Goal: Task Accomplishment & Management: Manage account settings

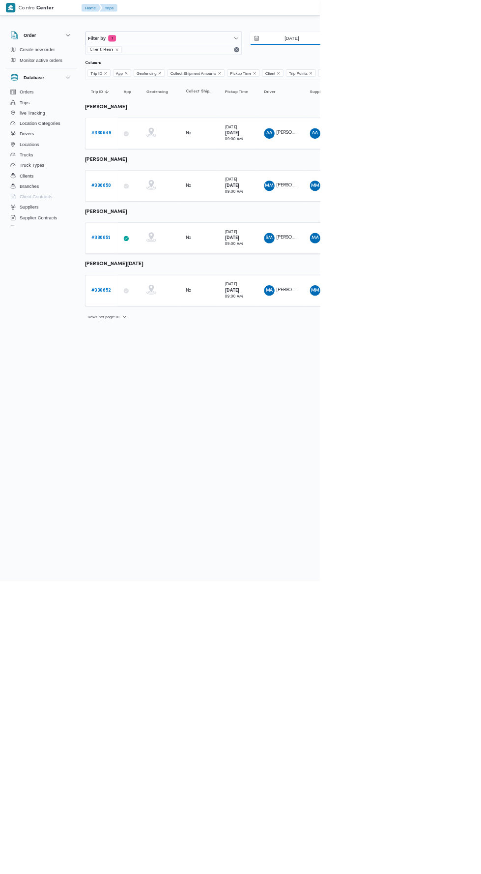
click at [447, 57] on input "[DATE]" at bounding box center [432, 58] width 112 height 20
click at [391, 514] on html "Control Center Home Trips English عربي Dark mode Logout Order Create new order …" at bounding box center [240, 437] width 481 height 874
click at [445, 57] on input "[DATE]" at bounding box center [432, 58] width 112 height 20
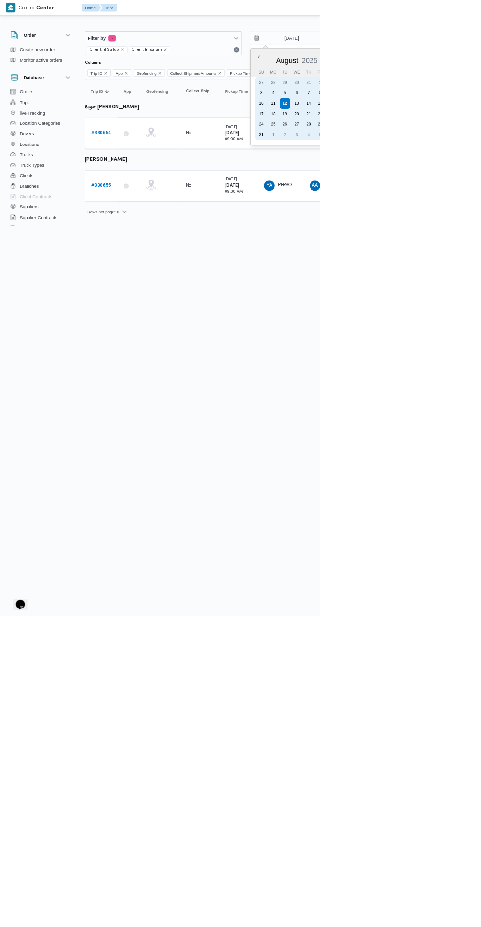
click at [412, 155] on div "11" at bounding box center [411, 155] width 16 height 16
type input "[DATE]"
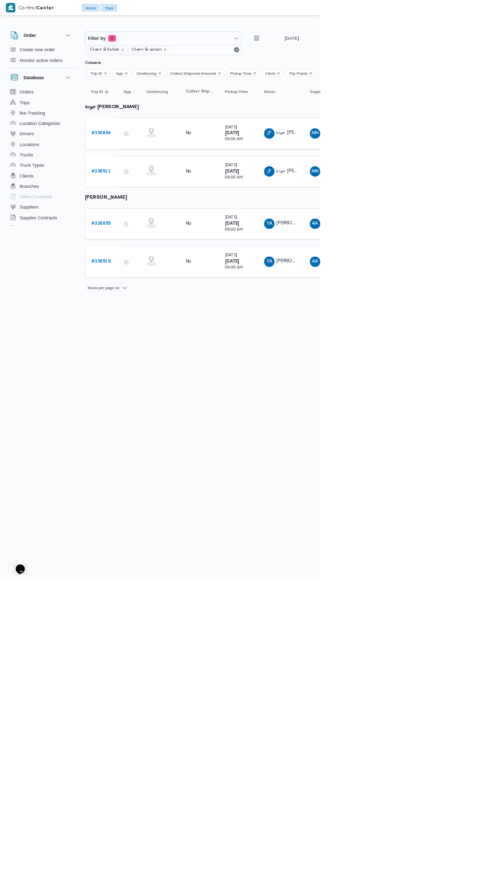
click at [161, 390] on b "# 330510" at bounding box center [151, 393] width 29 height 6
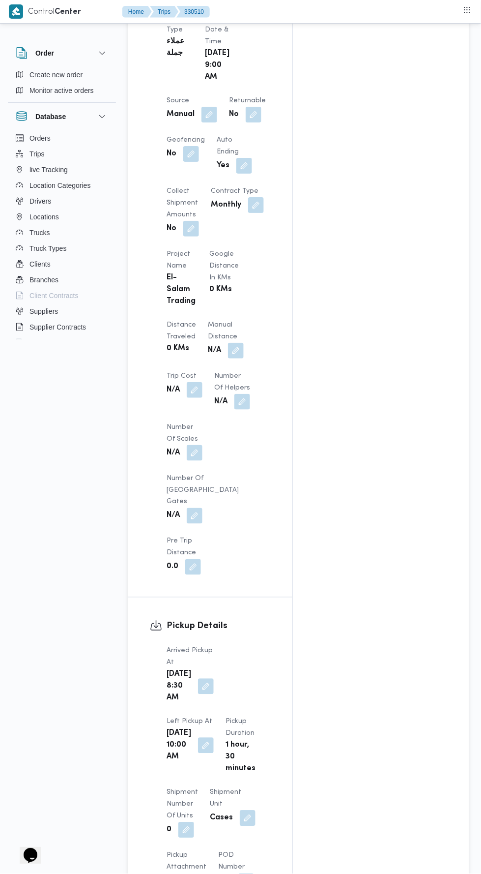
scroll to position [607, 0]
click at [228, 344] on button "button" at bounding box center [236, 352] width 16 height 16
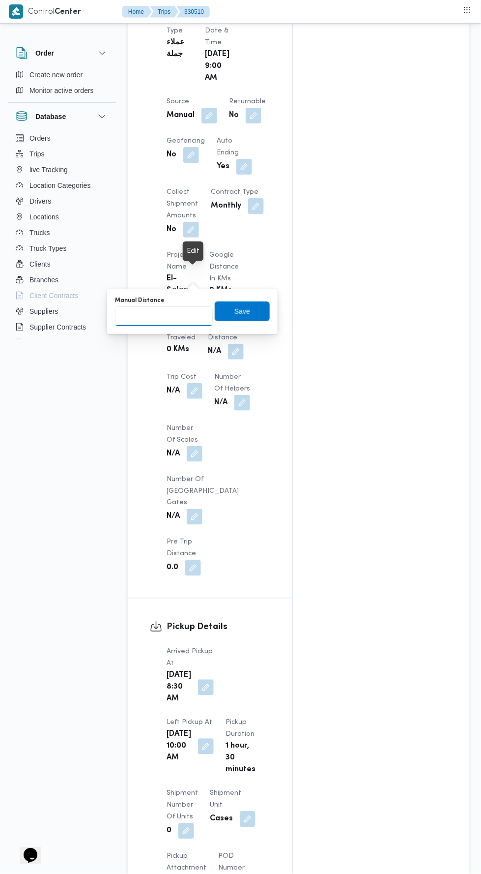
click at [186, 311] on input "Manual Distance" at bounding box center [164, 316] width 98 height 20
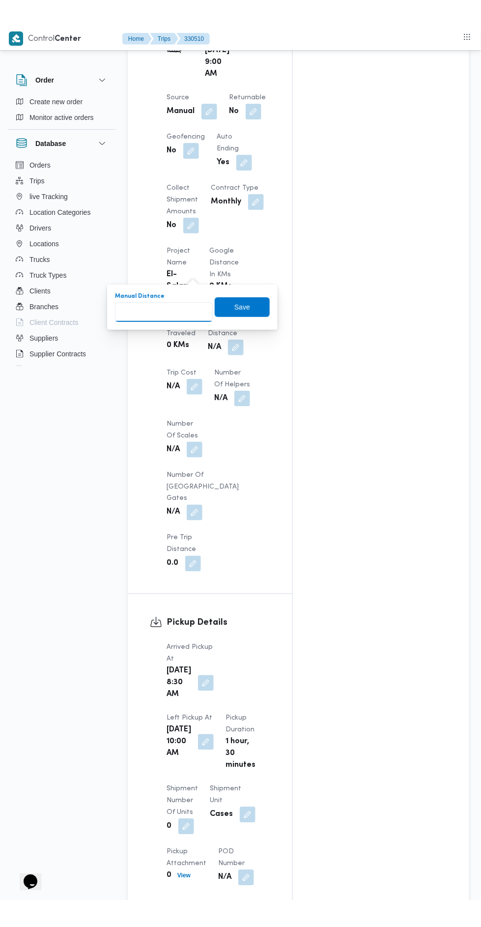
scroll to position [648, 0]
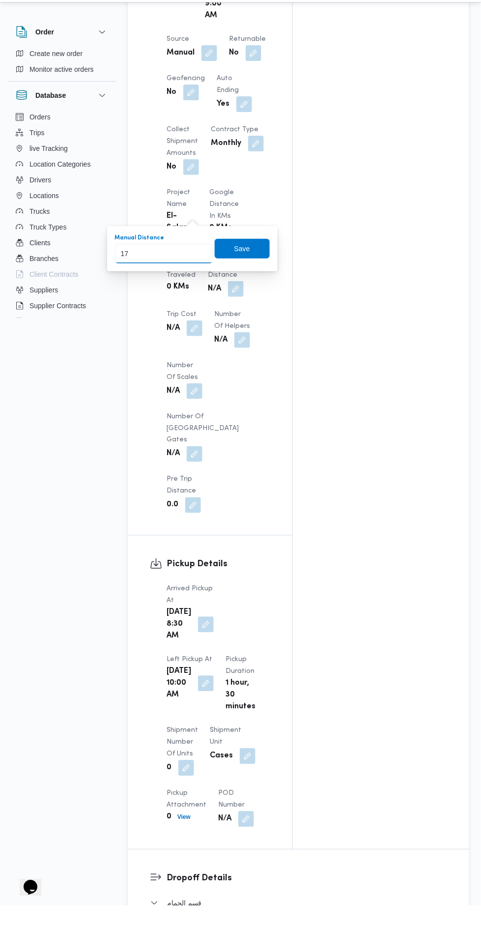
type input "178"
click at [263, 277] on span "Save" at bounding box center [242, 270] width 55 height 20
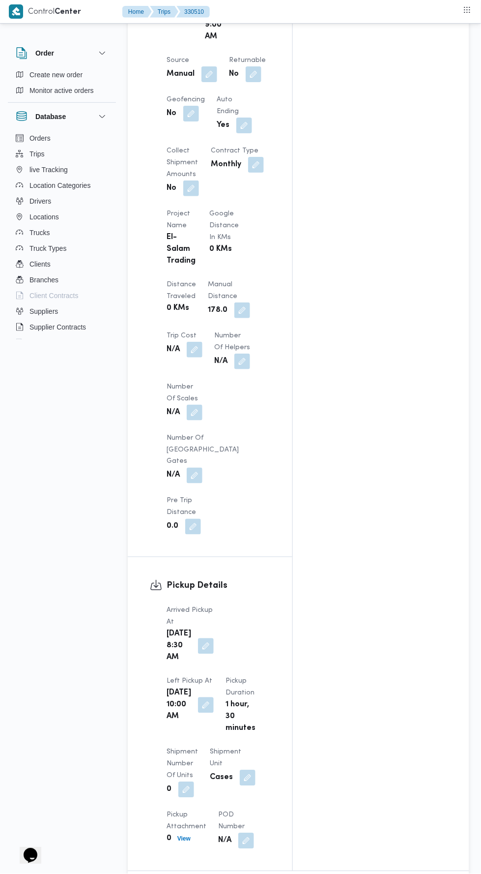
click at [234, 302] on button "button" at bounding box center [242, 310] width 16 height 16
click at [353, 530] on div "Assignees • Superadmin [EMAIL_ADDRESS][DOMAIN_NAME] Checklist Dropoffs details …" at bounding box center [381, 201] width 176 height 1339
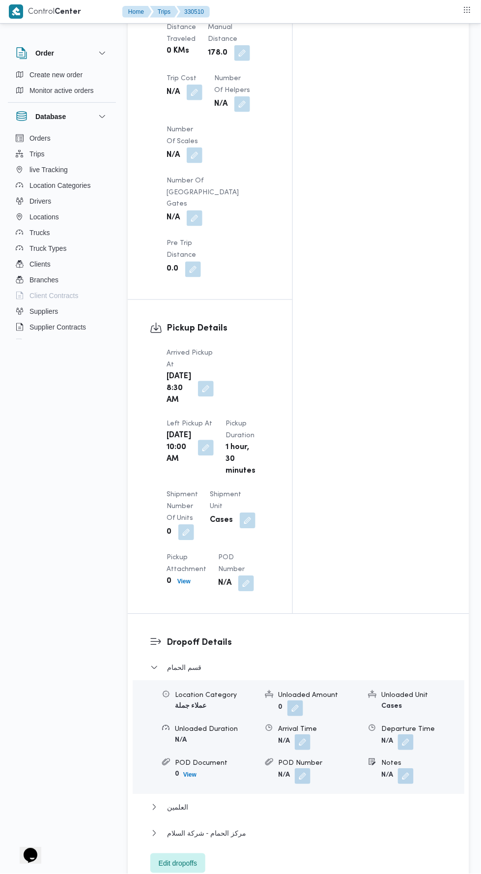
scroll to position [933, 0]
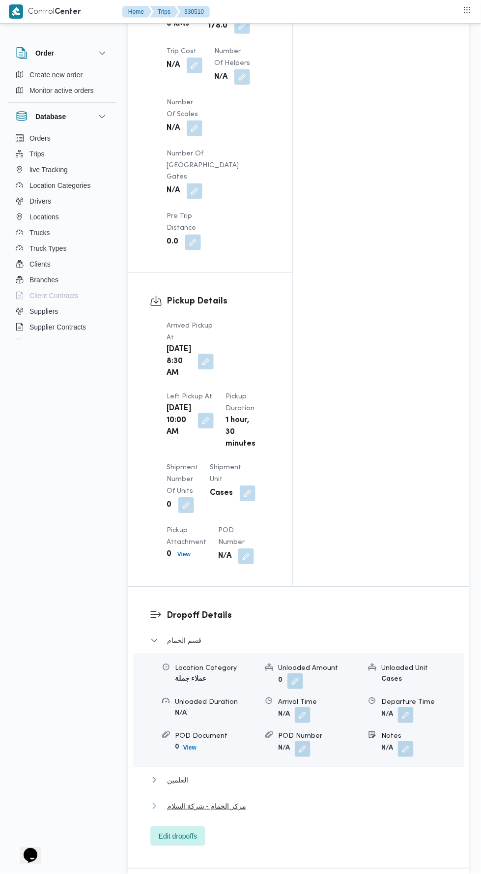
click at [306, 800] on button "مركز الحمام - شركة السلام" at bounding box center [298, 806] width 297 height 12
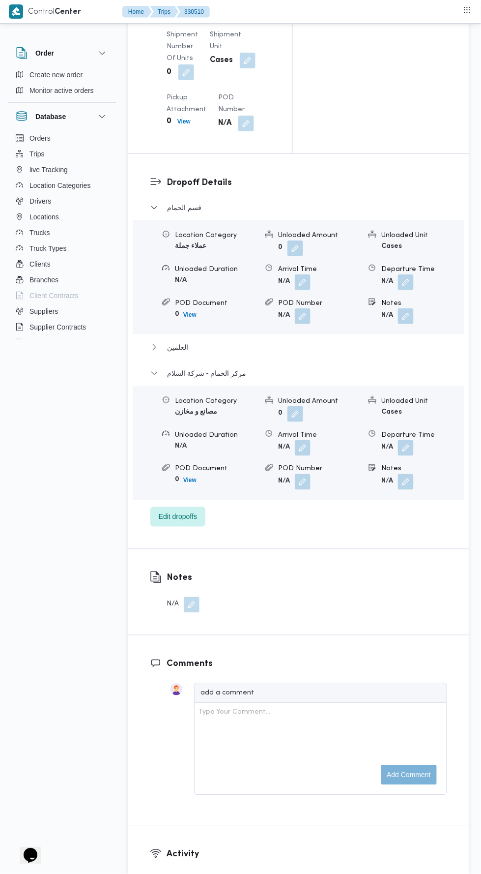
scroll to position [1371, 0]
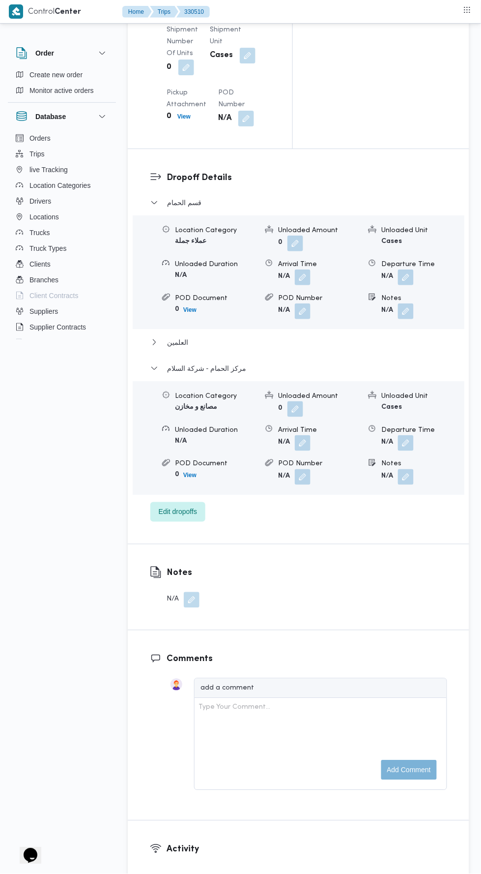
click at [409, 435] on button "button" at bounding box center [406, 443] width 16 height 16
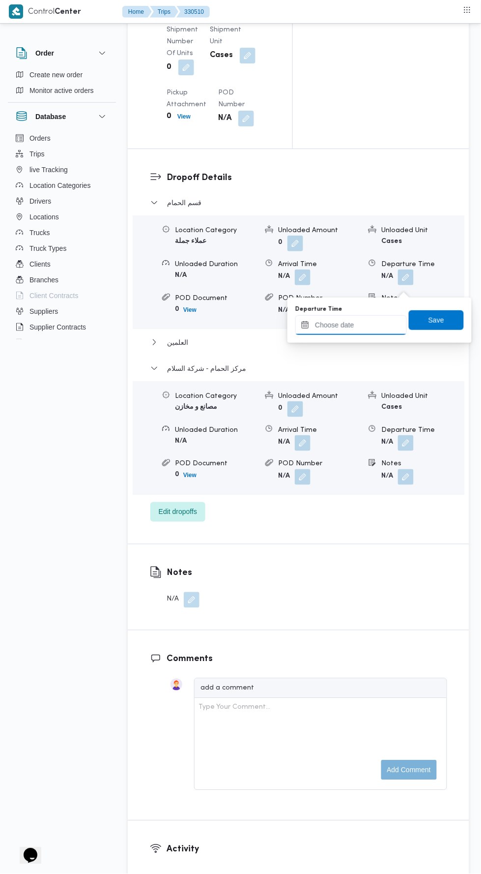
click at [379, 324] on input "Departure Time" at bounding box center [351, 325] width 112 height 20
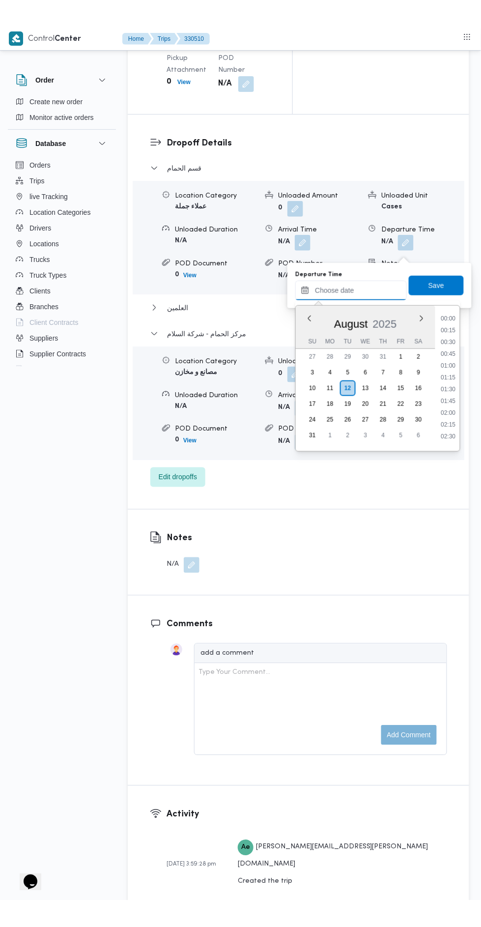
scroll to position [380, 0]
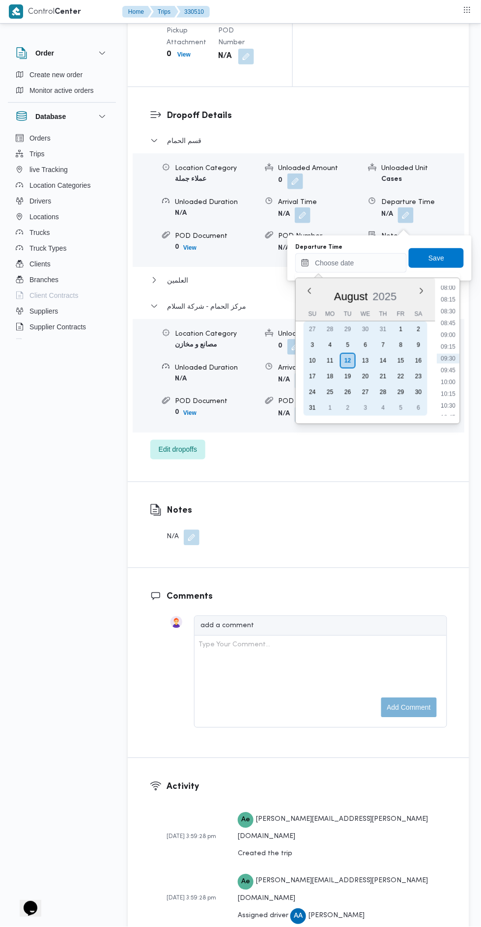
click at [330, 359] on div "11" at bounding box center [330, 361] width 16 height 16
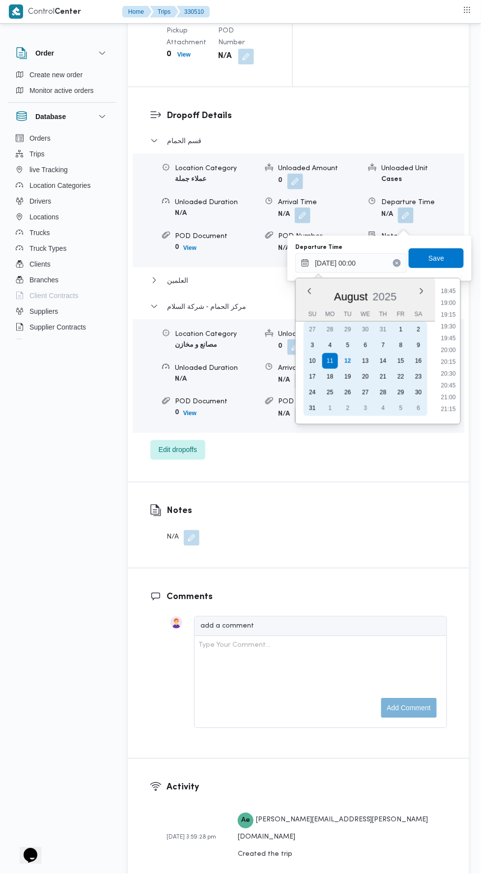
scroll to position [1003, 0]
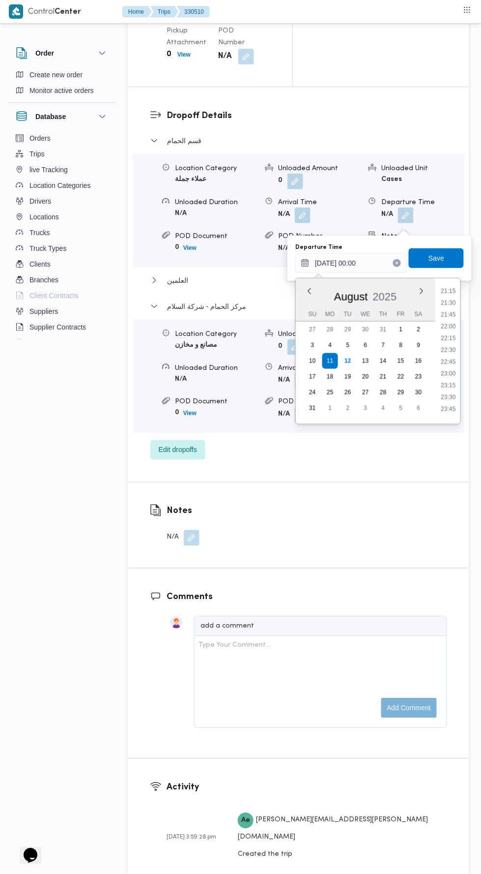
click at [451, 279] on div "Time 00:00 00:15 00:30 00:45 01:00 01:15 01:30 01:45 02:00 02:15 02:30 02:45 03…" at bounding box center [448, 351] width 25 height 146
click at [455, 311] on li "21:00" at bounding box center [449, 311] width 23 height 10
type input "[DATE] 21:00"
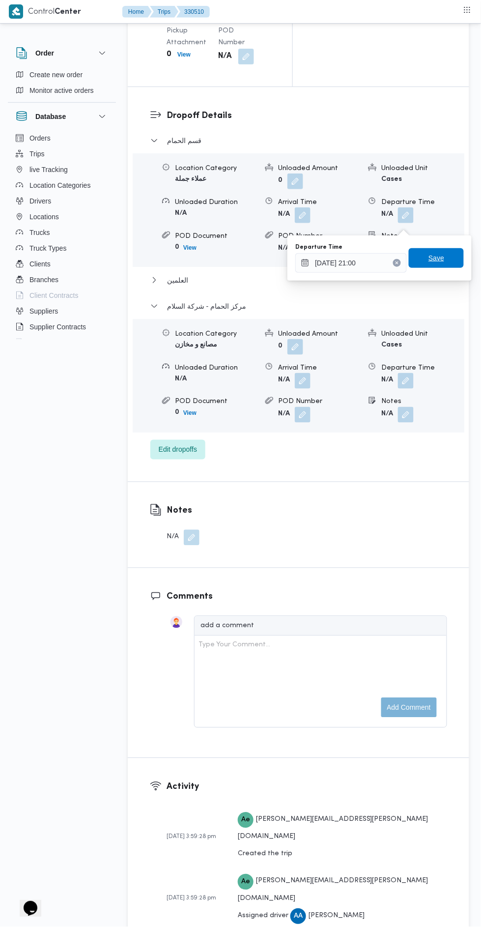
click at [455, 258] on span "Save" at bounding box center [436, 258] width 55 height 20
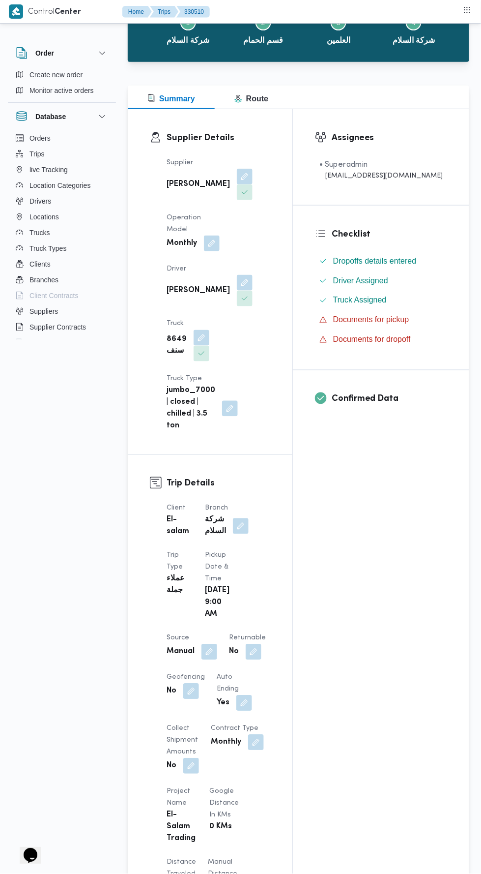
scroll to position [0, 0]
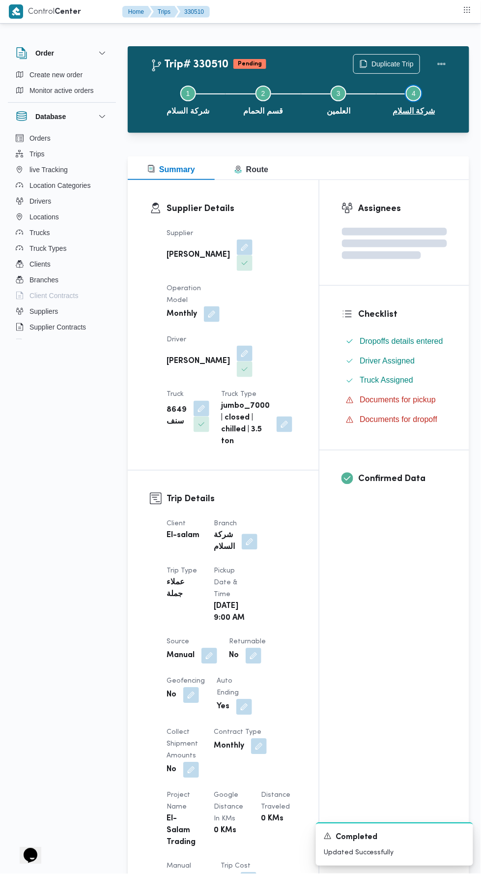
click at [444, 76] on button "Step 4 is incomplete 4 شركة السلام" at bounding box center [414, 99] width 75 height 51
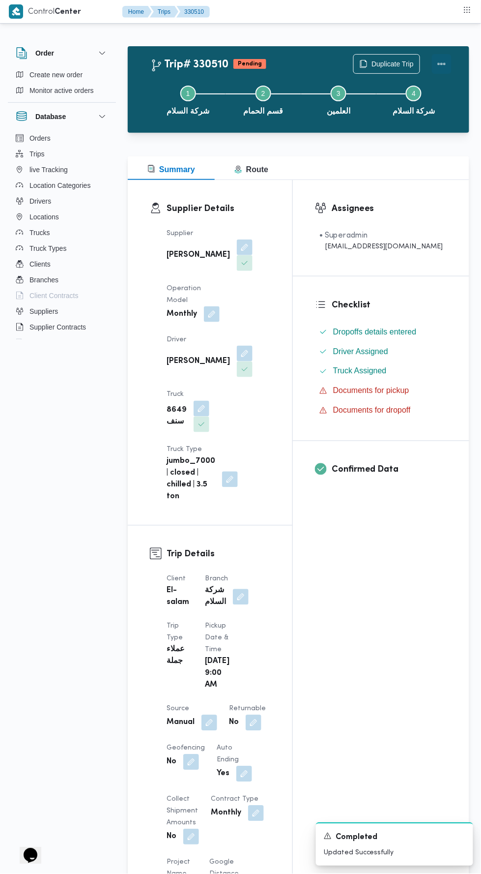
click at [447, 63] on button "Actions" at bounding box center [442, 64] width 20 height 20
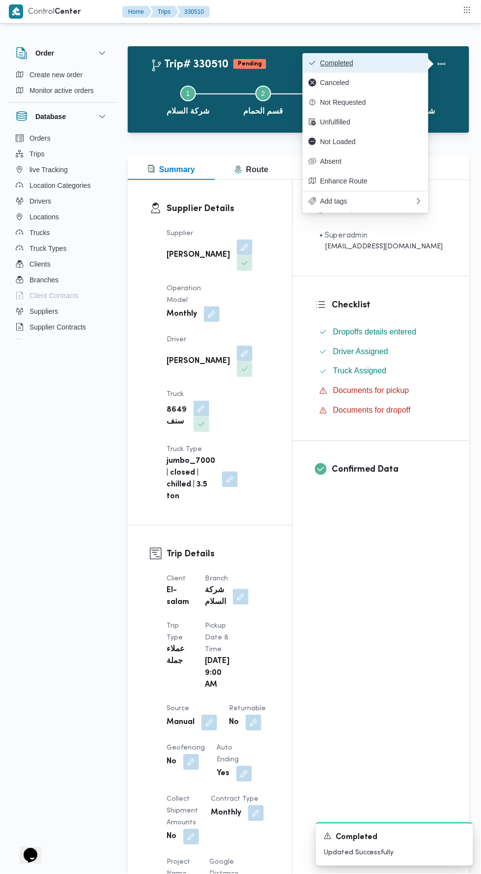
click at [411, 63] on span "Completed" at bounding box center [372, 63] width 102 height 8
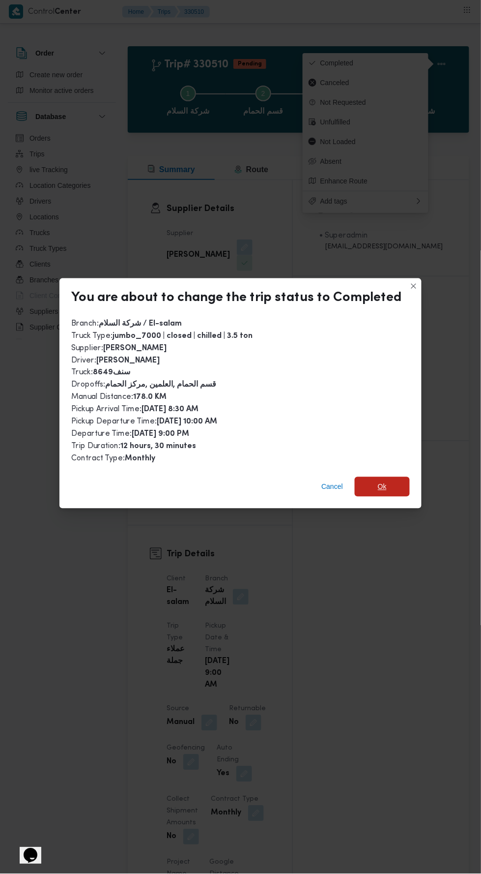
click at [394, 487] on div "Cancel Ok" at bounding box center [240, 488] width 362 height 39
click at [393, 477] on span "Ok" at bounding box center [382, 487] width 55 height 20
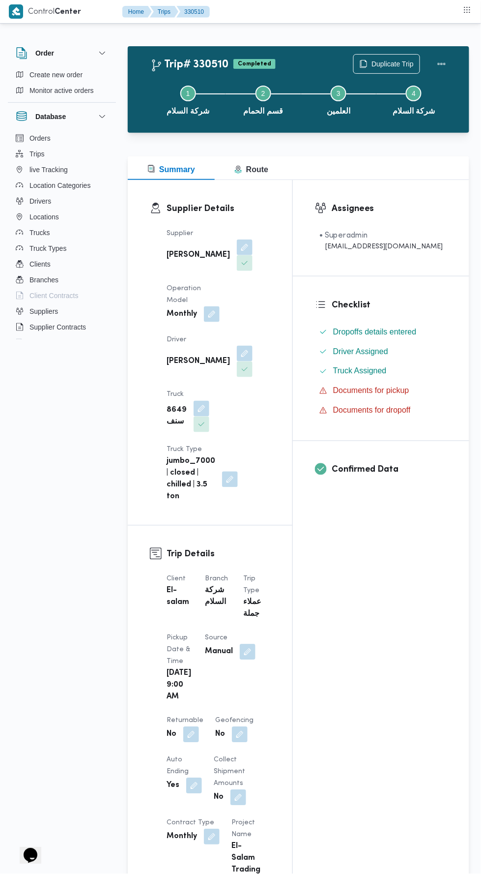
click at [360, 730] on div "Assignees • Superadmin [EMAIL_ADDRESS][DOMAIN_NAME] Checklist Dropoffs details …" at bounding box center [381, 834] width 176 height 1308
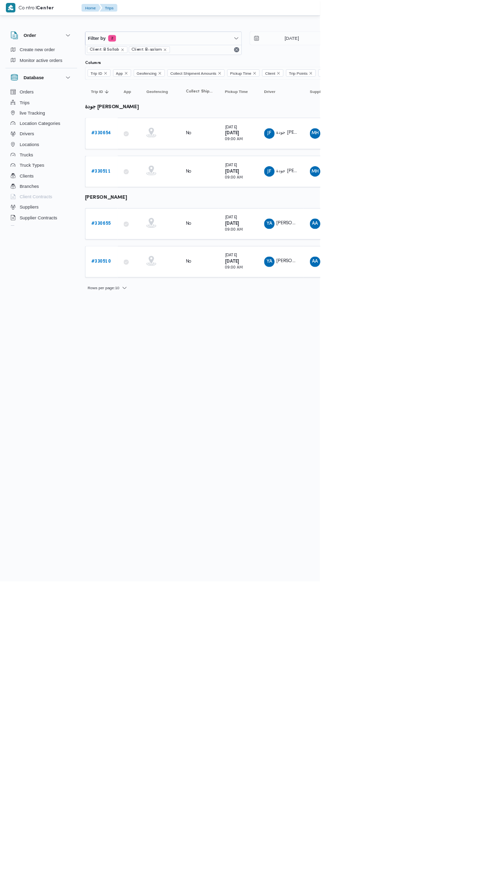
click at [151, 199] on b "# 330654" at bounding box center [152, 200] width 30 height 6
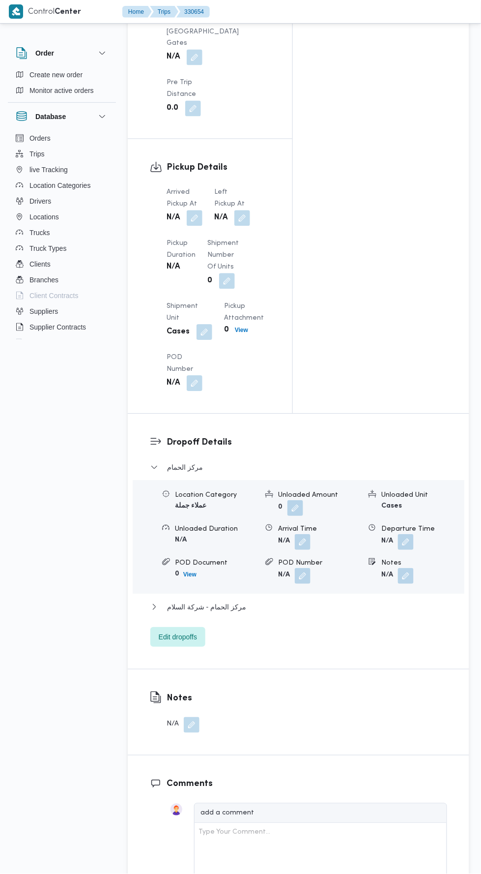
scroll to position [1074, 0]
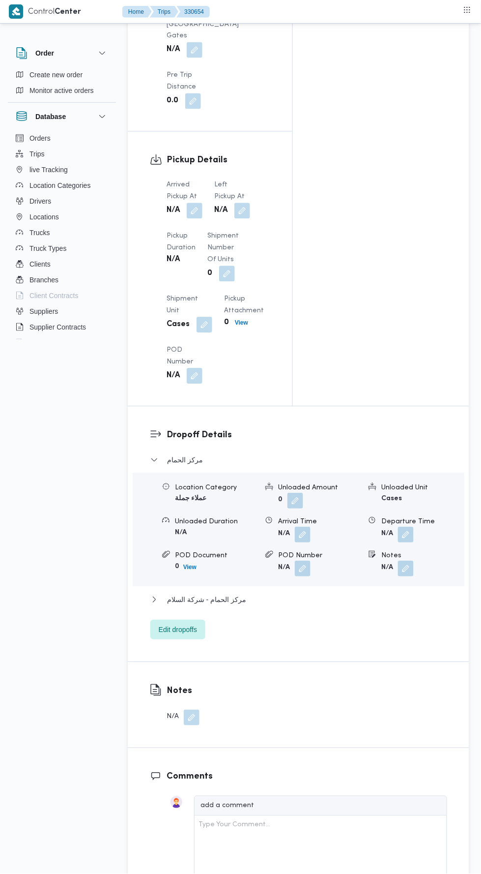
click at [195, 203] on button "button" at bounding box center [195, 211] width 16 height 16
click at [185, 84] on input "Arrived Pickup At" at bounding box center [164, 85] width 112 height 20
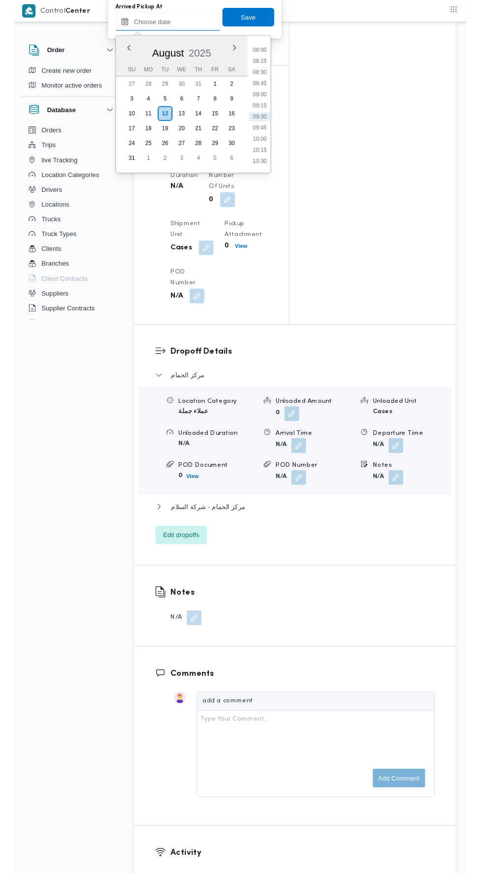
scroll to position [375, 0]
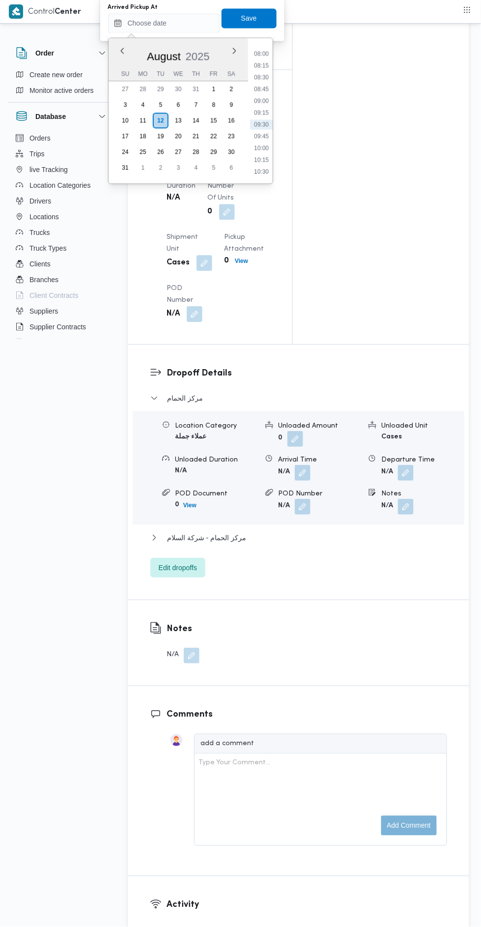
click at [261, 57] on li "08:00" at bounding box center [261, 54] width 23 height 10
type input "[DATE] 08:00"
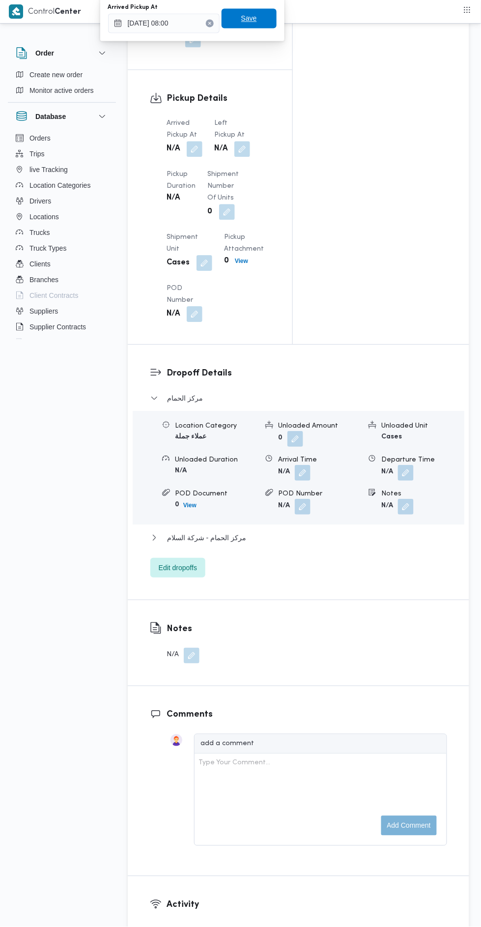
click at [259, 17] on span "Save" at bounding box center [249, 18] width 55 height 20
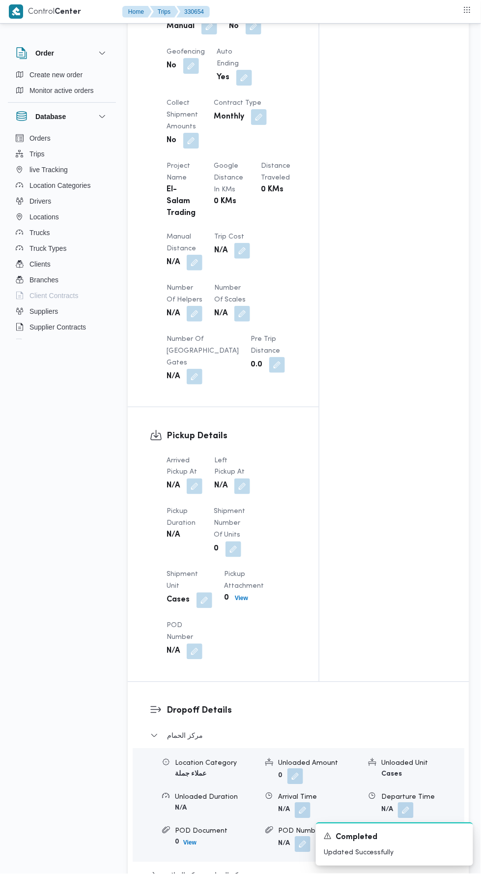
scroll to position [620, 0]
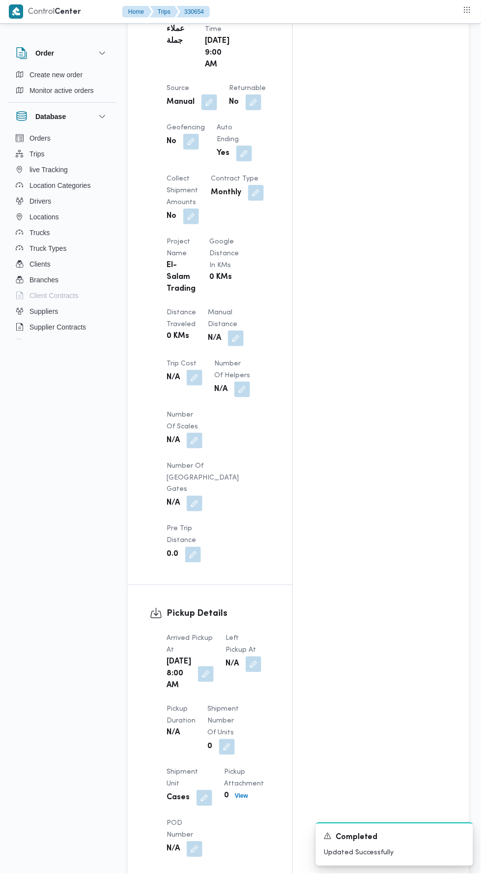
click at [251, 656] on button "button" at bounding box center [254, 664] width 16 height 16
click at [228, 530] on input "Left Pickup At" at bounding box center [216, 538] width 112 height 20
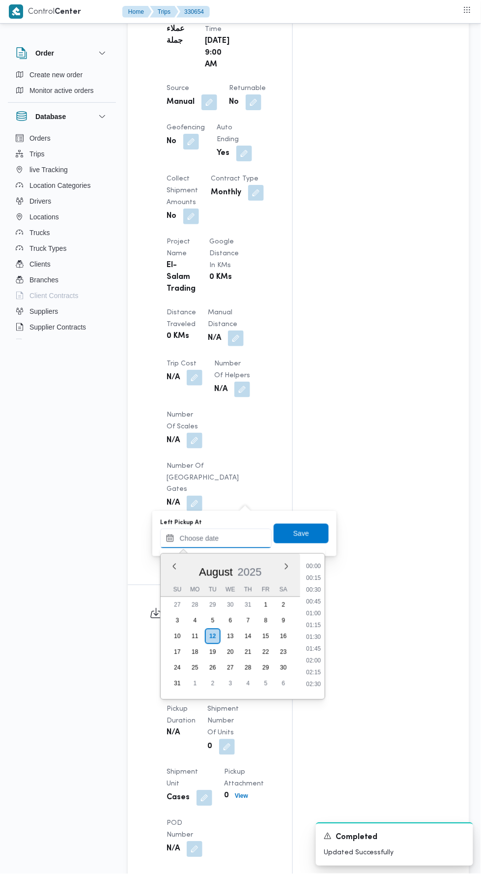
scroll to position [380, 0]
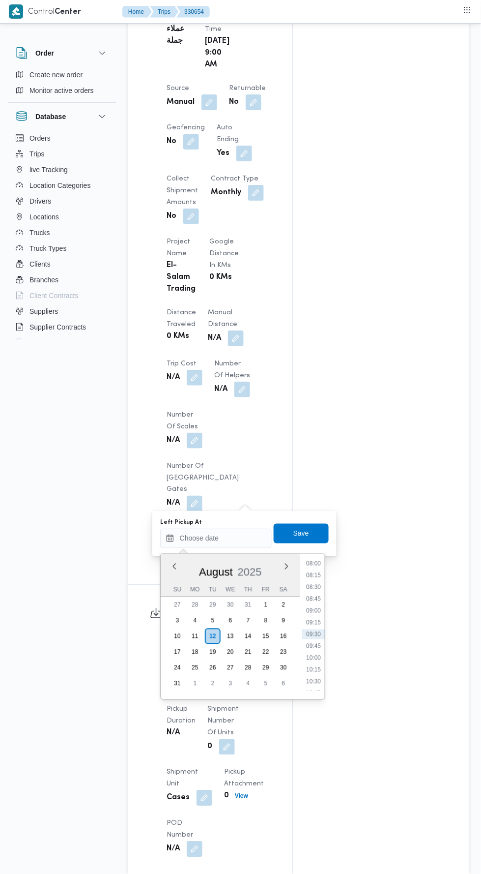
click at [314, 645] on li "09:45" at bounding box center [313, 646] width 23 height 10
type input "[DATE] 09:45"
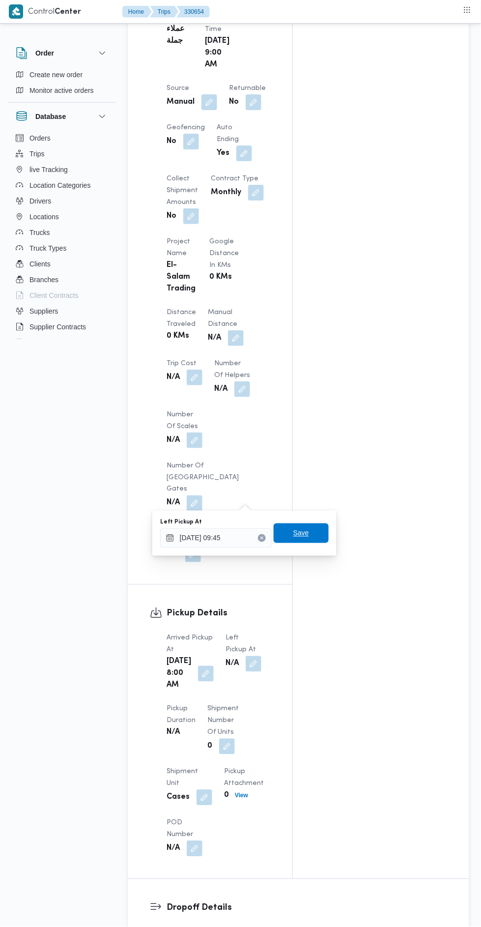
click at [319, 528] on span "Save" at bounding box center [301, 534] width 55 height 20
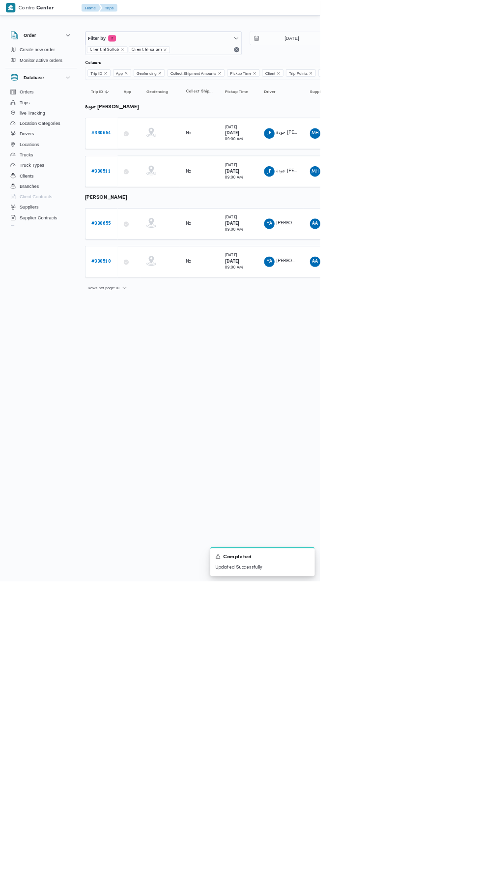
click at [156, 333] on b "# 330655" at bounding box center [151, 336] width 29 height 6
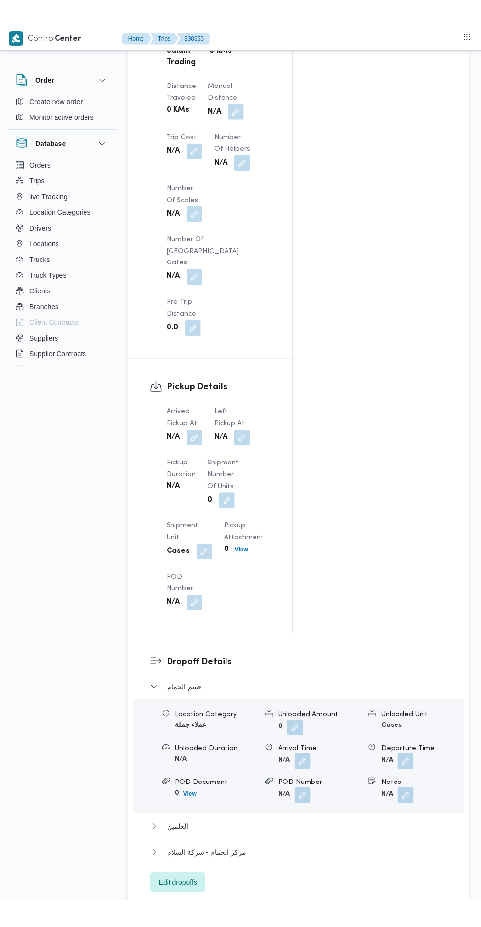
scroll to position [873, 0]
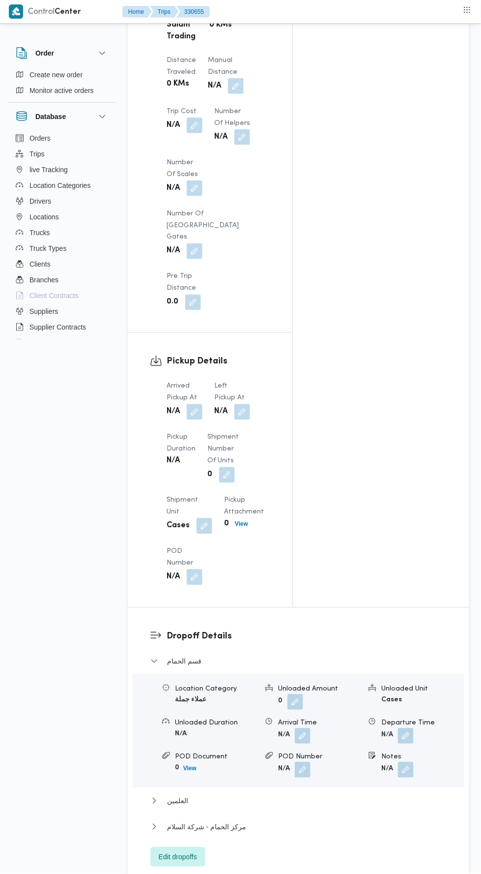
click at [197, 404] on button "button" at bounding box center [195, 412] width 16 height 16
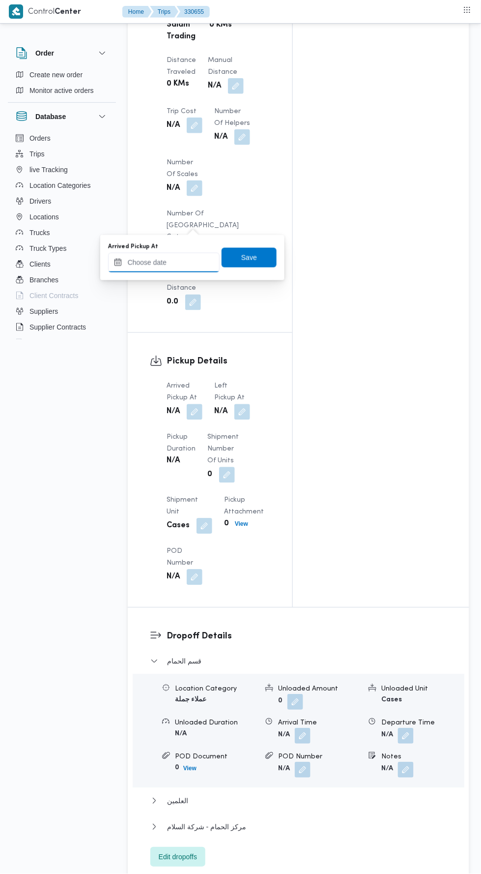
click at [191, 262] on input "Arrived Pickup At" at bounding box center [164, 263] width 112 height 20
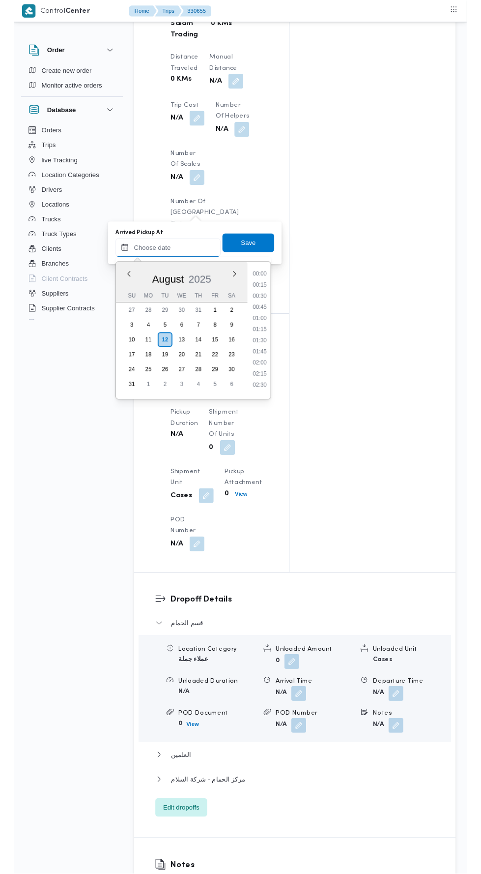
scroll to position [380, 0]
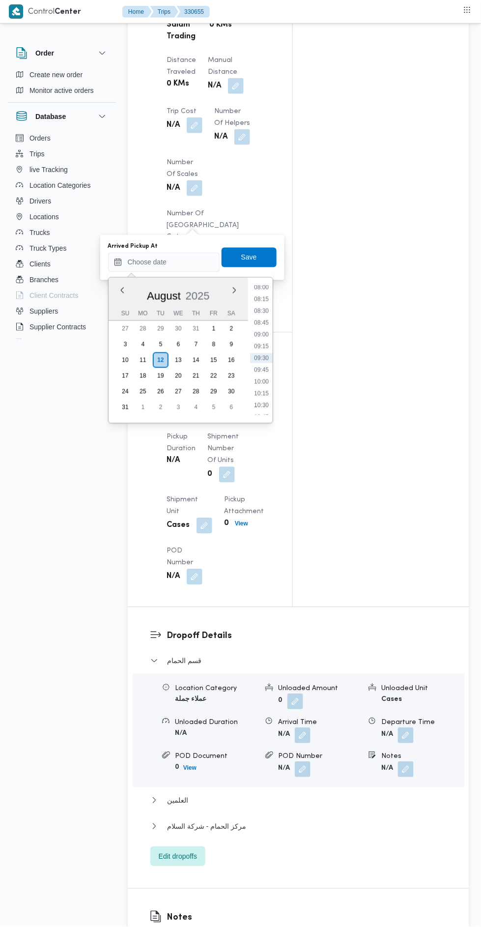
click at [261, 346] on li "09:15" at bounding box center [261, 347] width 23 height 10
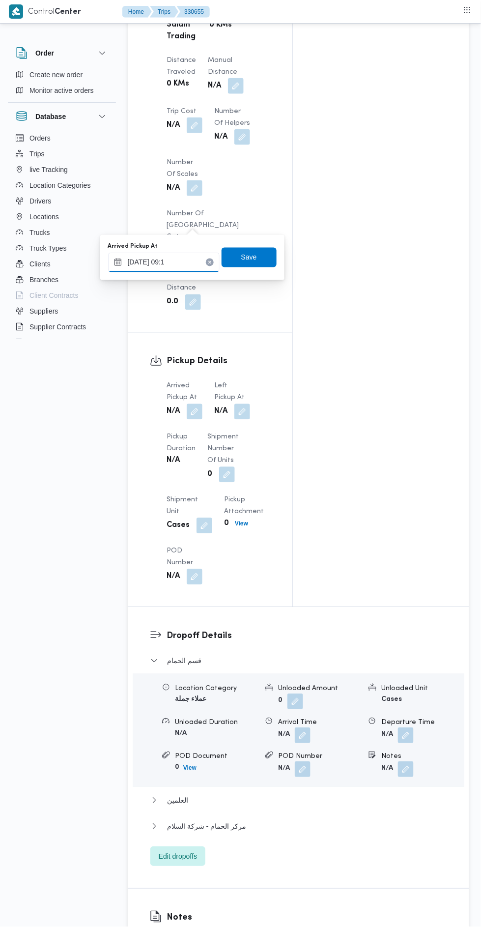
type input "[DATE] 09:10"
click at [263, 260] on span "Save" at bounding box center [249, 258] width 55 height 20
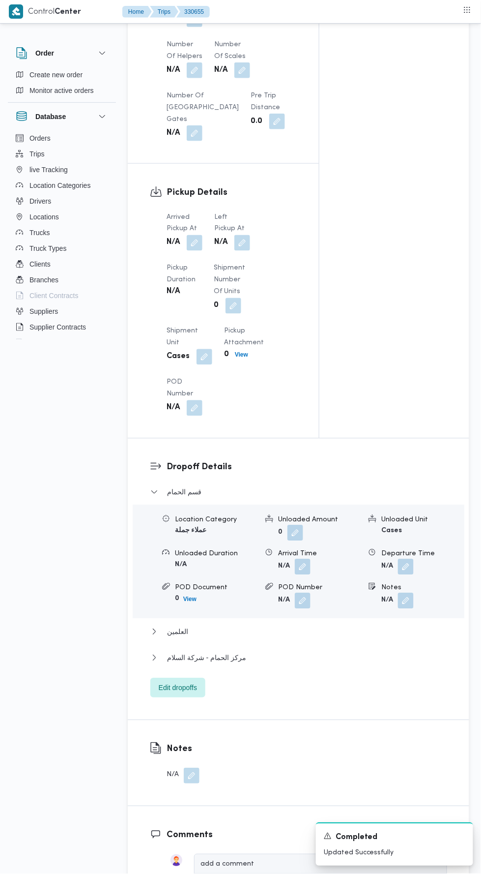
click at [241, 235] on button "button" at bounding box center [242, 243] width 16 height 16
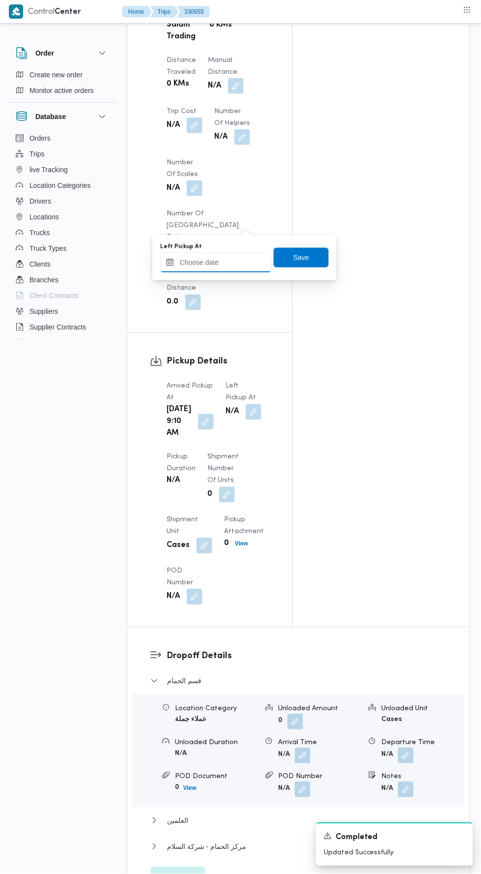
click at [230, 262] on input "Left Pickup At" at bounding box center [216, 263] width 112 height 20
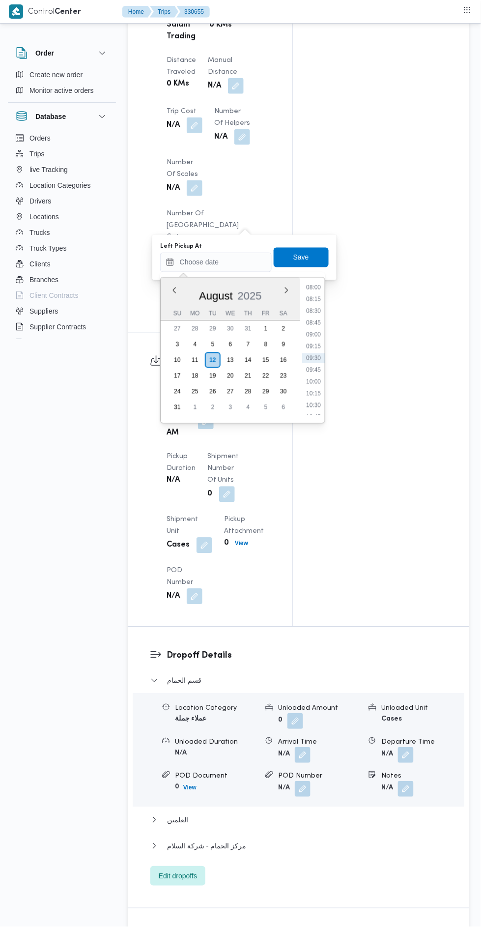
click at [321, 381] on li "10:00" at bounding box center [313, 382] width 23 height 10
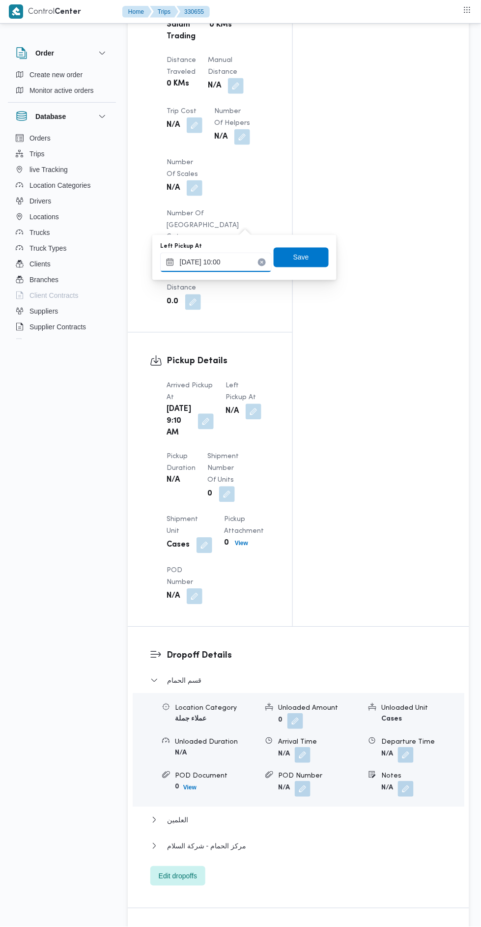
click at [249, 263] on input "[DATE] 10:00" at bounding box center [216, 263] width 112 height 20
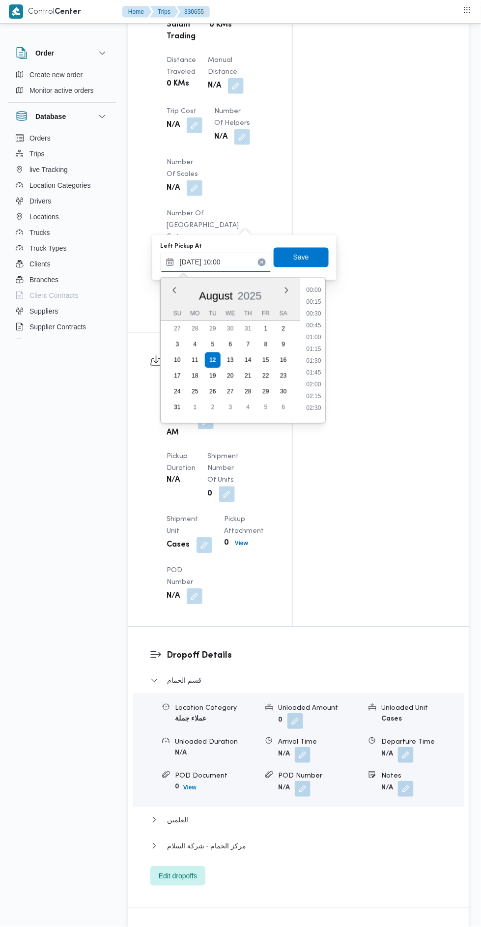
scroll to position [404, 0]
click at [319, 366] on li "10:15" at bounding box center [313, 370] width 23 height 10
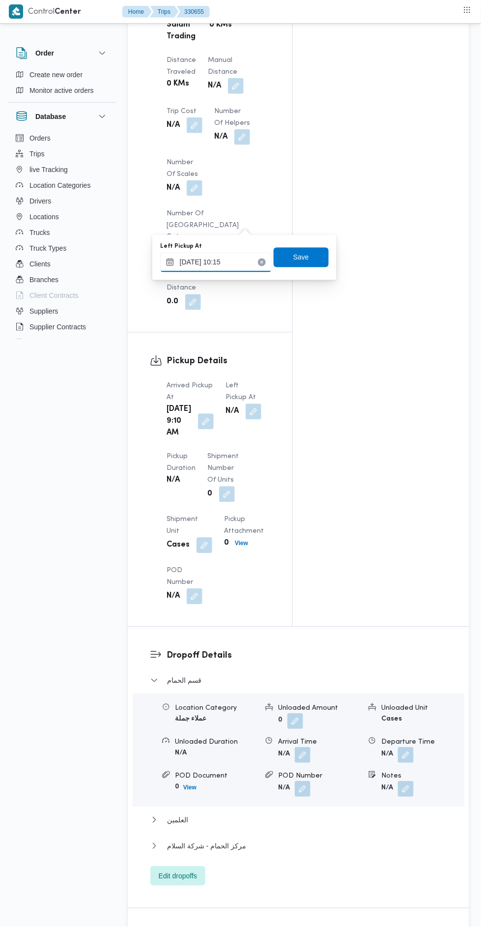
click at [241, 263] on input "[DATE] 10:15" at bounding box center [216, 263] width 112 height 20
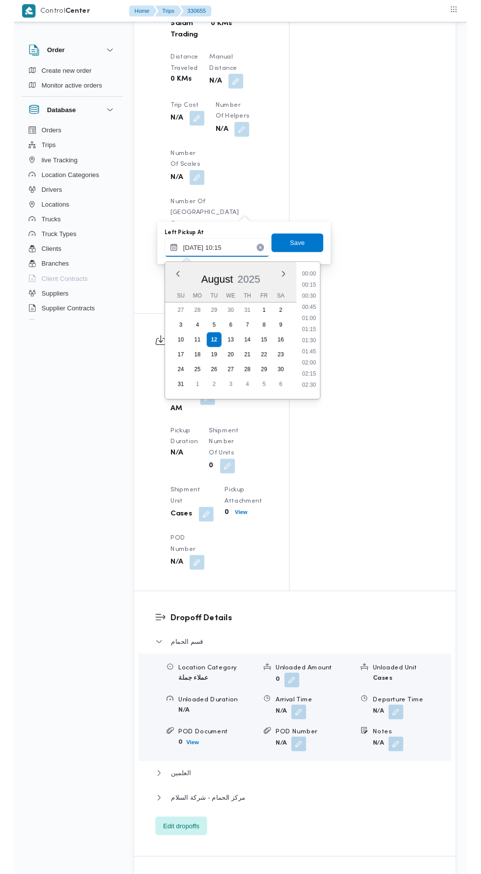
scroll to position [416, 0]
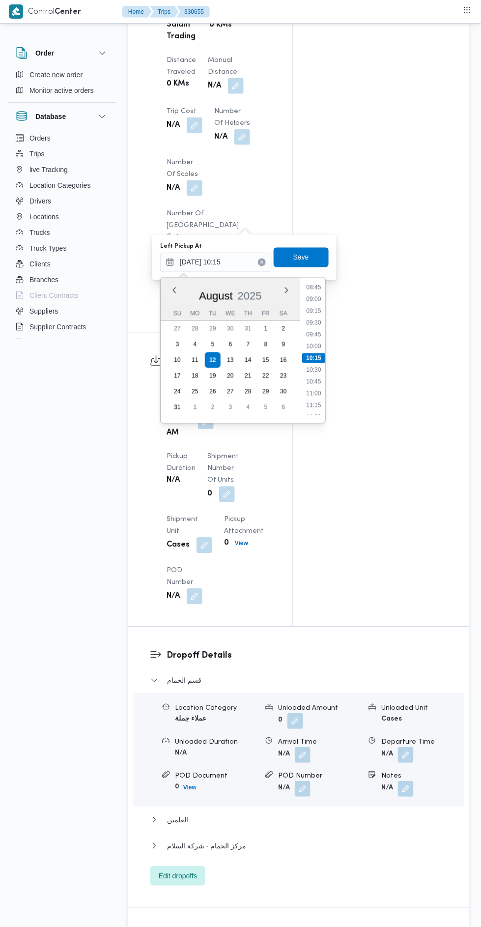
click at [319, 372] on li "10:30" at bounding box center [313, 370] width 23 height 10
type input "[DATE] 10:30"
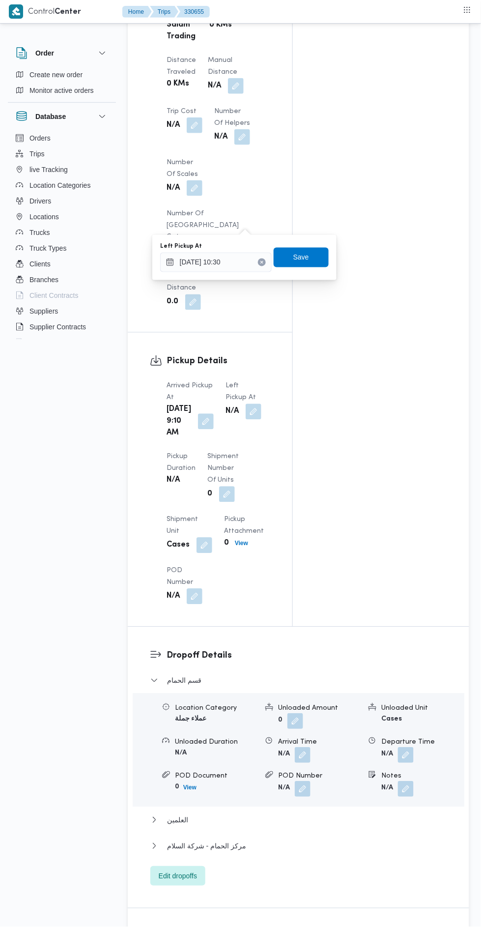
click at [317, 248] on div "Save" at bounding box center [301, 258] width 55 height 20
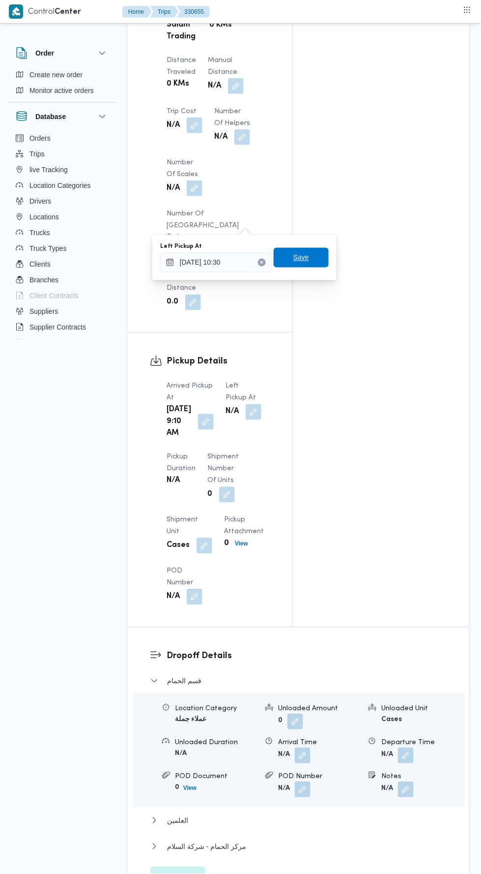
click at [288, 248] on span "Save" at bounding box center [301, 258] width 55 height 20
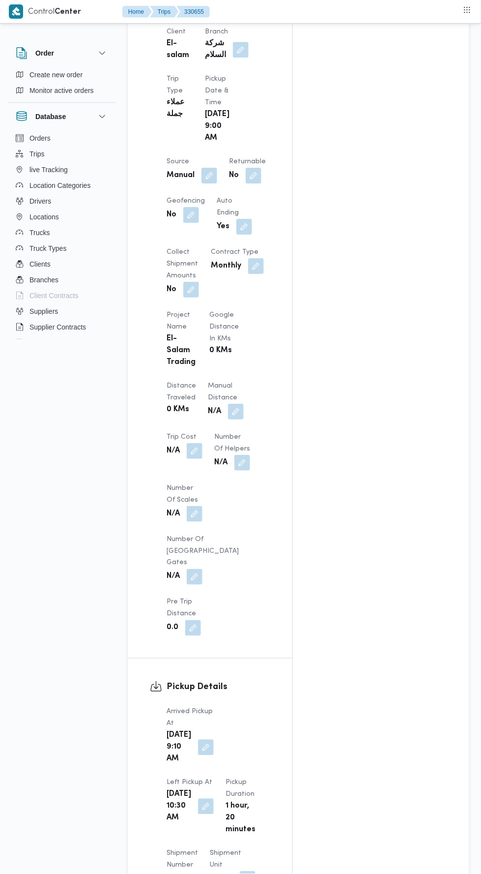
scroll to position [0, 0]
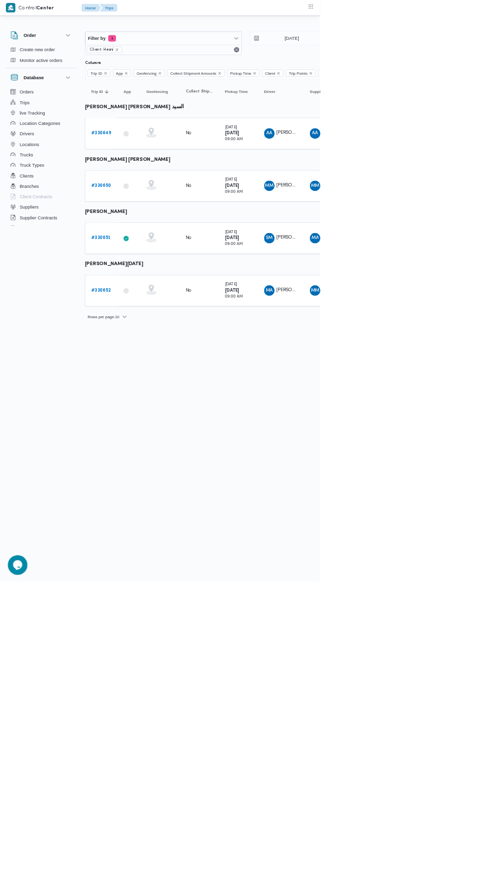
click at [152, 204] on link "# 330649" at bounding box center [152, 201] width 30 height 12
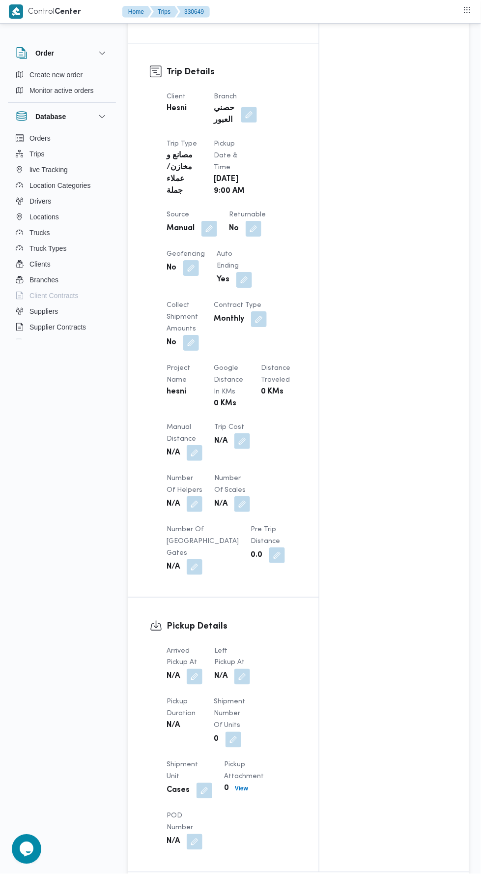
scroll to position [443, 0]
click at [199, 452] on button "button" at bounding box center [195, 453] width 16 height 16
click at [358, 710] on div "Assignees Checklist Dropoffs details entered Driver Assigned Truck Assigned Doc…" at bounding box center [395, 310] width 150 height 1123
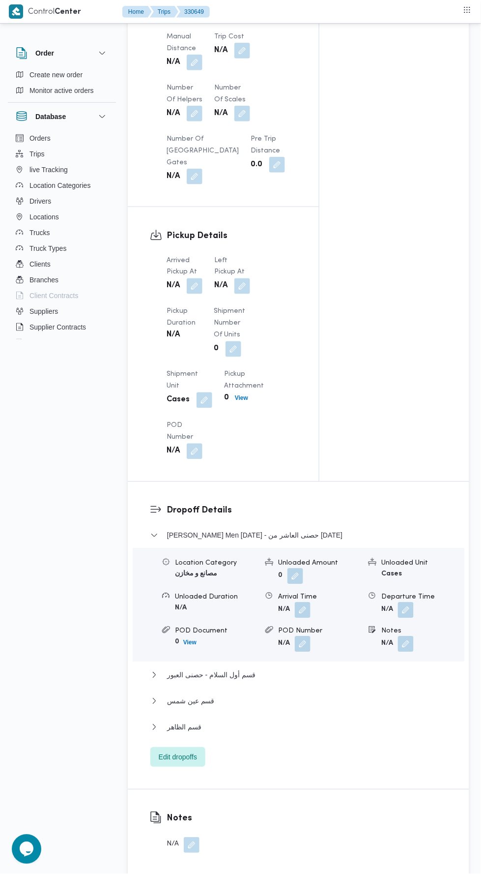
scroll to position [887, 0]
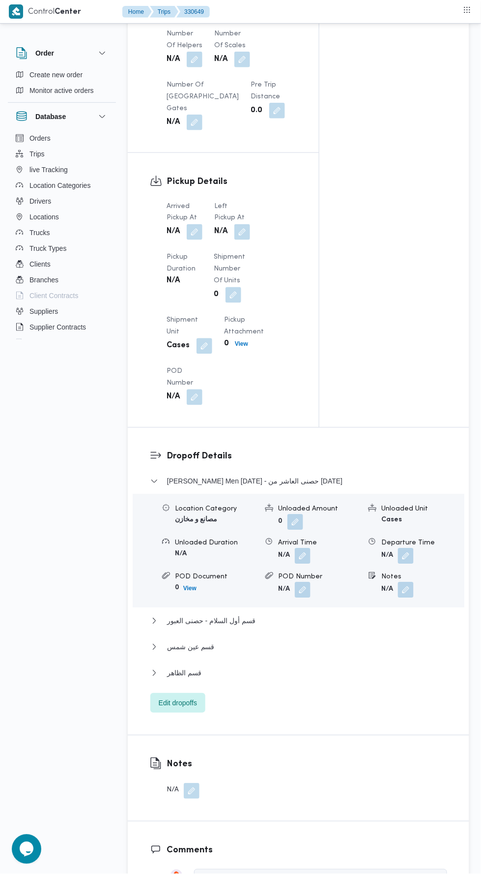
click at [326, 770] on div "Notes N/A" at bounding box center [299, 778] width 342 height 86
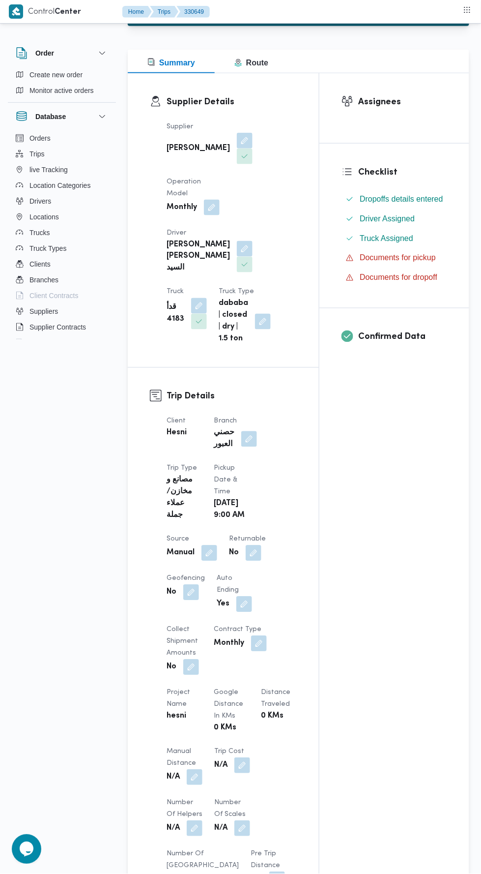
scroll to position [731, 0]
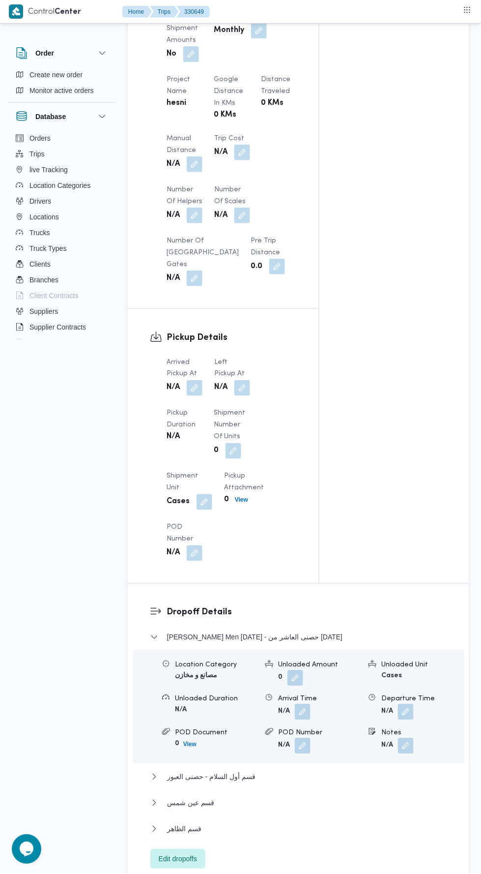
click at [198, 391] on button "button" at bounding box center [195, 388] width 16 height 16
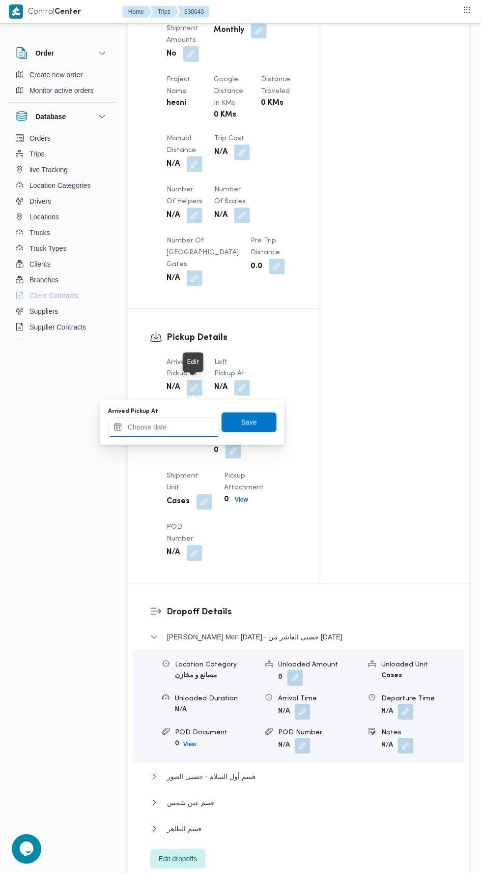
click at [201, 428] on input "Arrived Pickup At" at bounding box center [164, 427] width 112 height 20
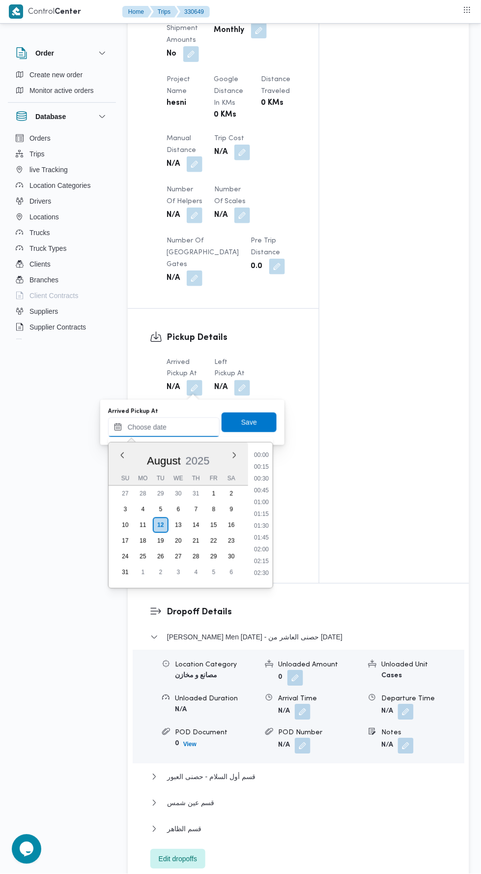
scroll to position [380, 0]
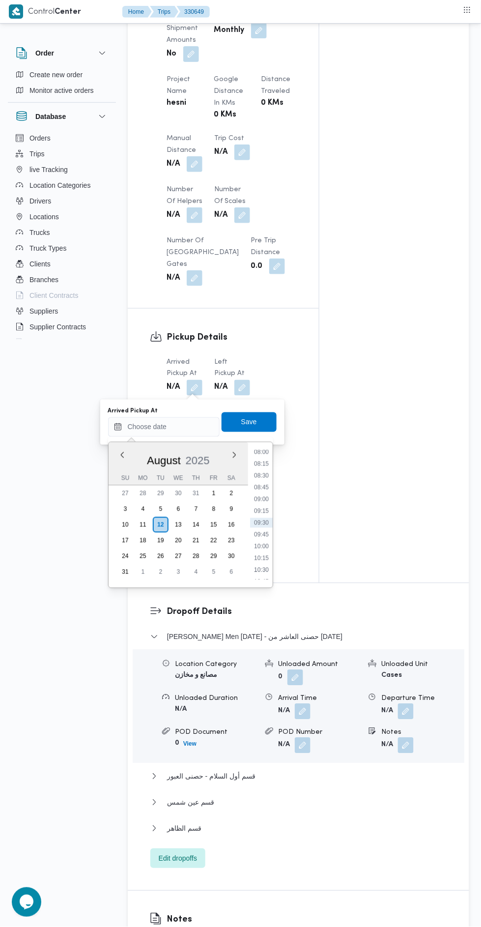
click at [261, 503] on li "09:00" at bounding box center [261, 500] width 23 height 10
type input "12/08/2025 09:00"
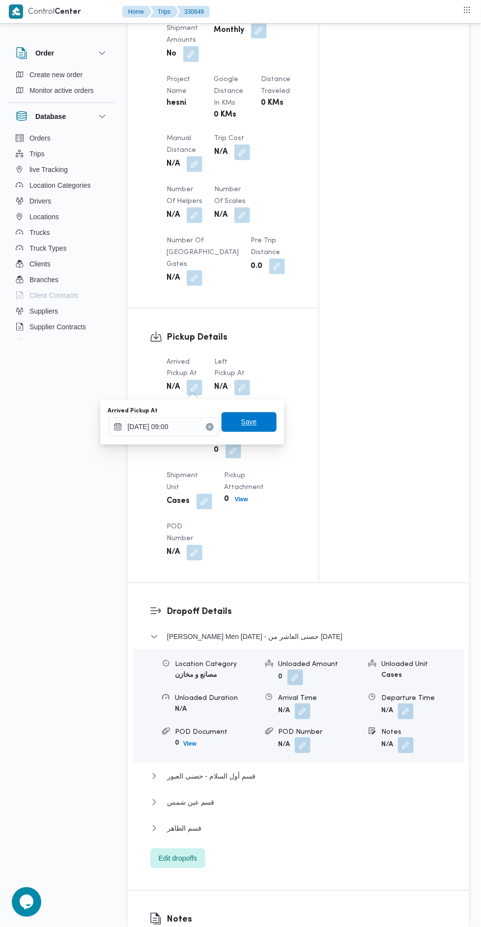
click at [264, 418] on span "Save" at bounding box center [249, 422] width 55 height 20
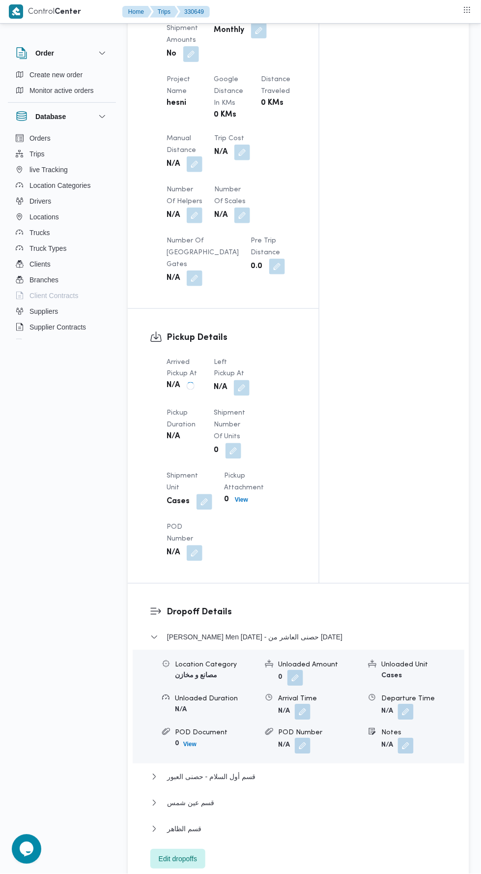
click at [247, 389] on button "button" at bounding box center [242, 388] width 16 height 16
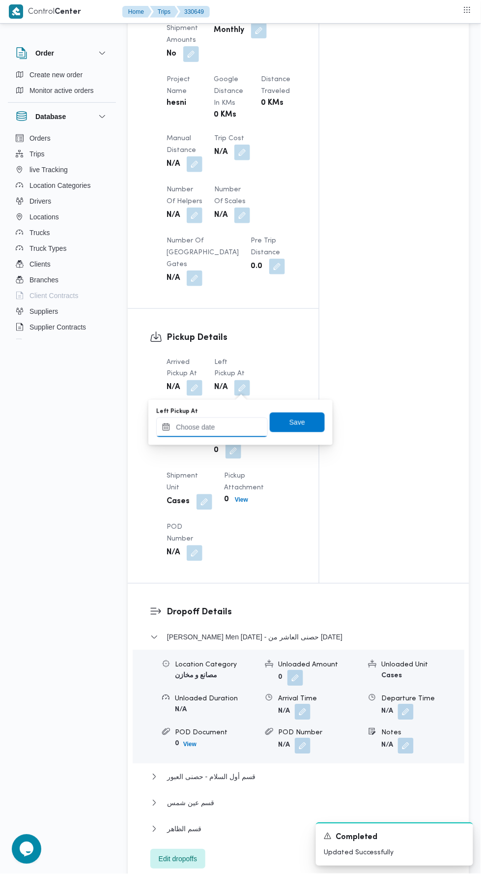
click at [239, 424] on input "Left Pickup At" at bounding box center [212, 427] width 112 height 20
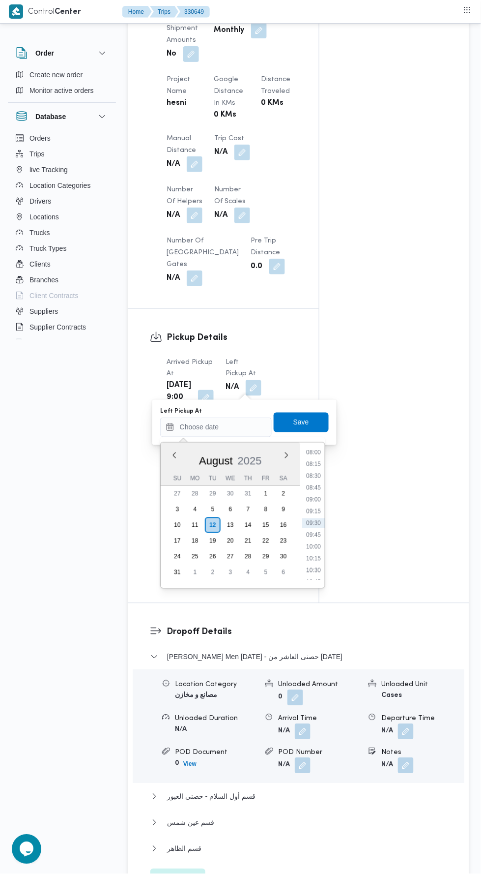
click at [316, 545] on li "10:00" at bounding box center [313, 547] width 23 height 10
type input "[DATE] 10:00"
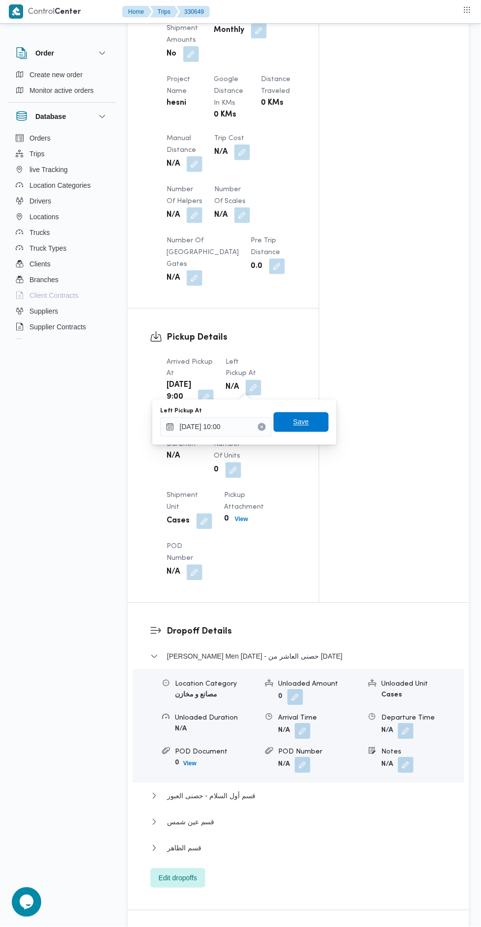
click at [314, 416] on span "Save" at bounding box center [301, 422] width 55 height 20
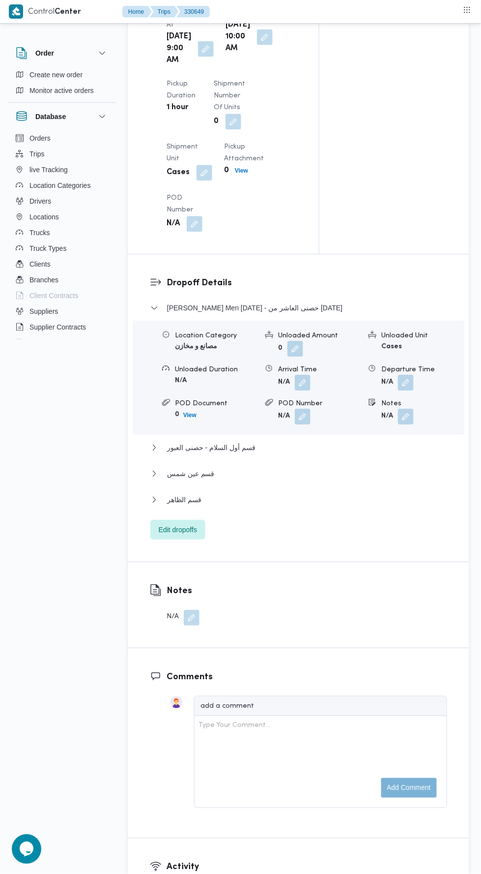
scroll to position [0, 0]
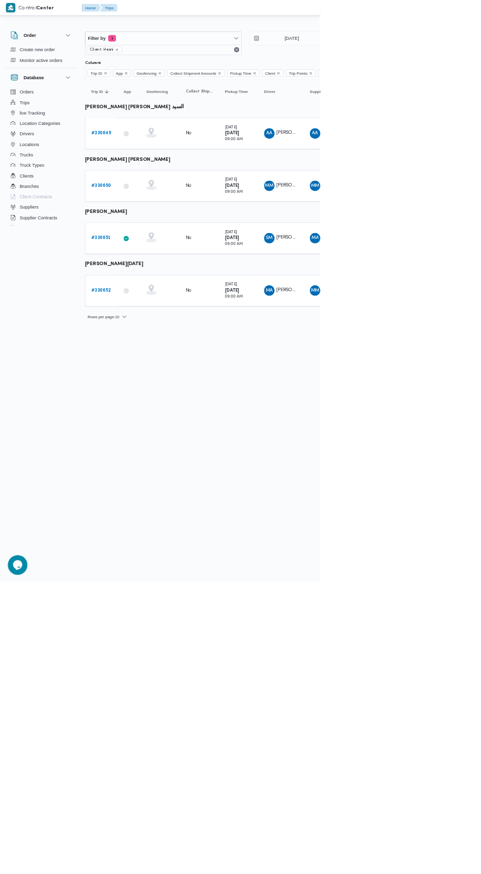
click at [160, 276] on b "# 330650" at bounding box center [152, 279] width 30 height 6
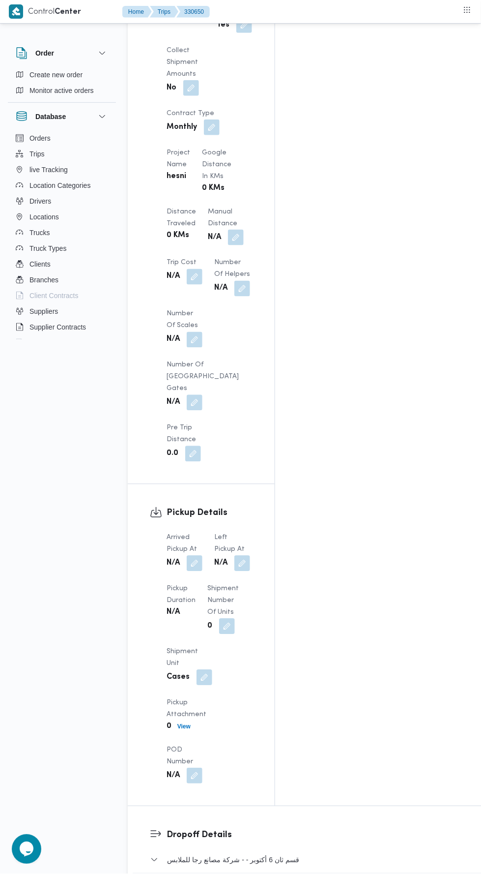
scroll to position [846, 0]
click at [195, 557] on button "button" at bounding box center [195, 565] width 16 height 16
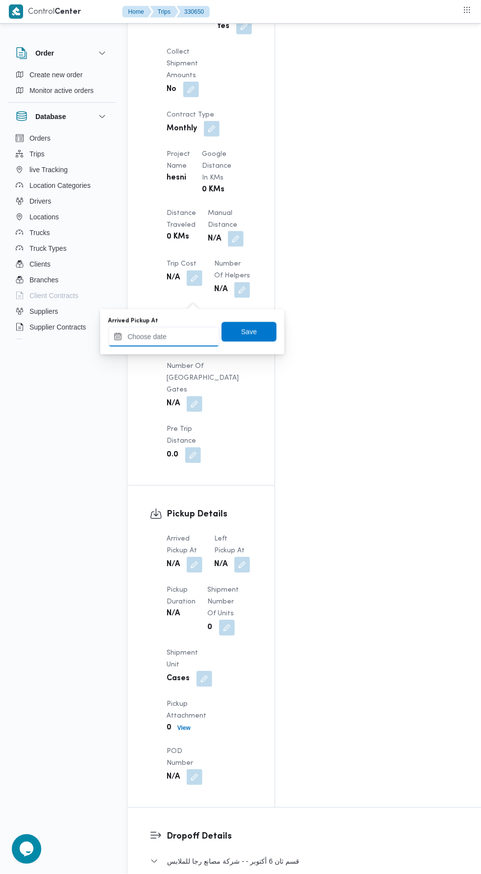
click at [202, 339] on input "Arrived Pickup At" at bounding box center [164, 337] width 112 height 20
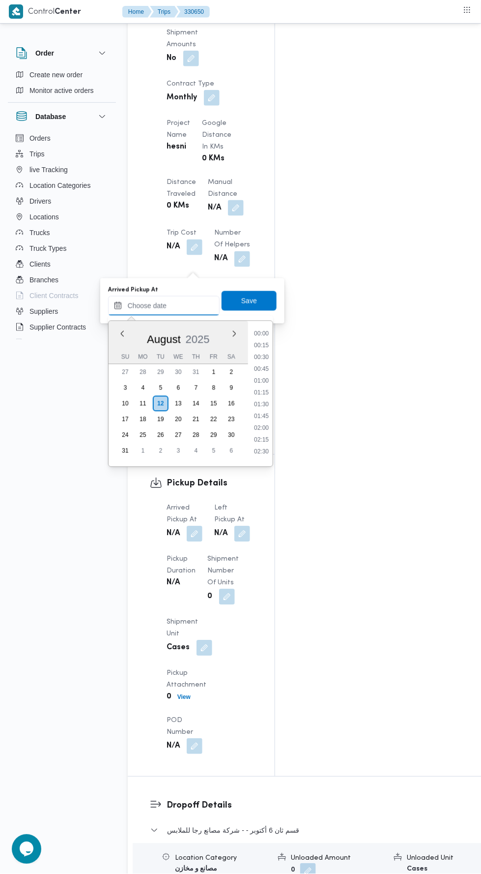
scroll to position [907, 0]
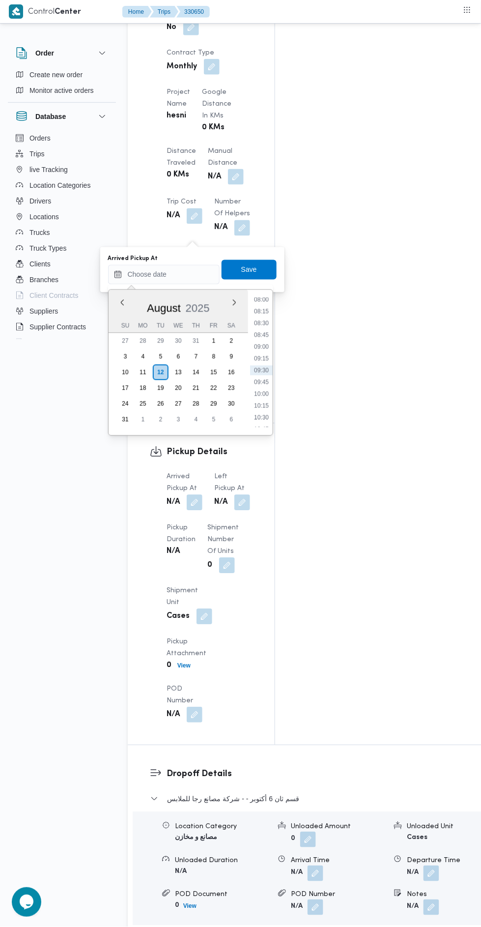
click at [261, 358] on li "09:15" at bounding box center [261, 359] width 23 height 10
type input "[DATE] 09:15"
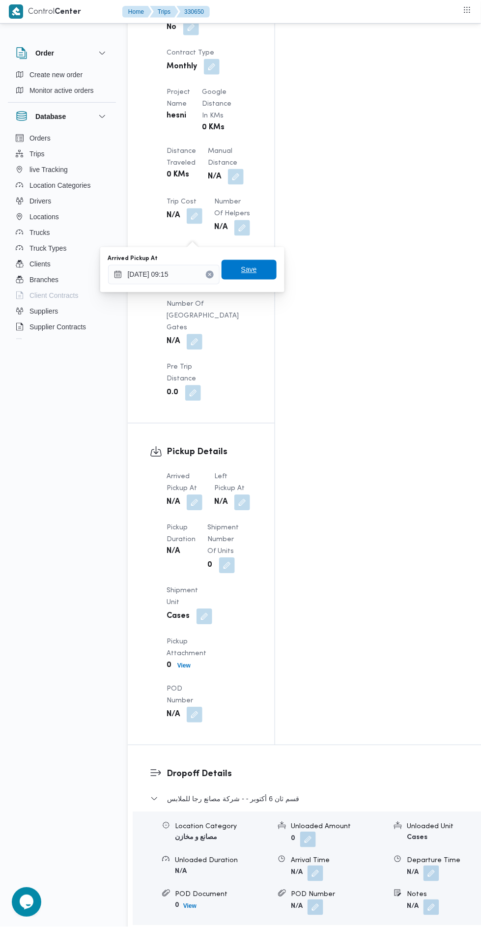
click at [250, 269] on span "Save" at bounding box center [249, 270] width 16 height 12
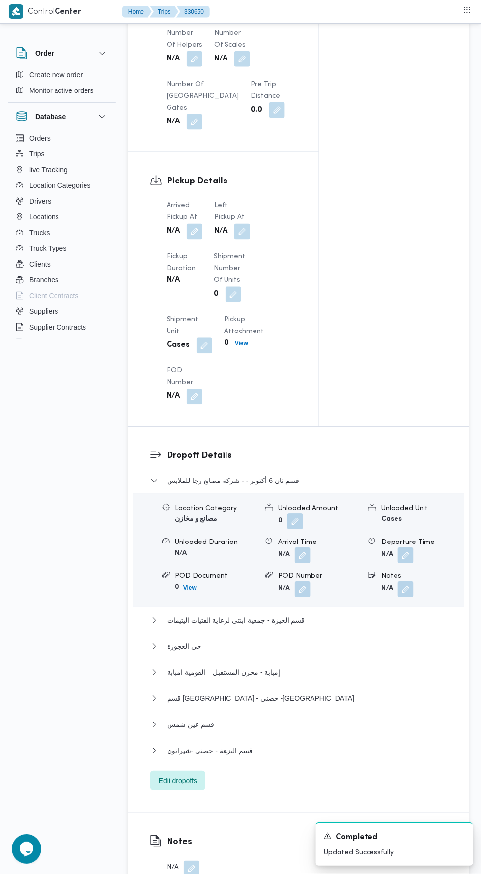
click at [226, 224] on dt "Left Pickup At" at bounding box center [232, 212] width 36 height 24
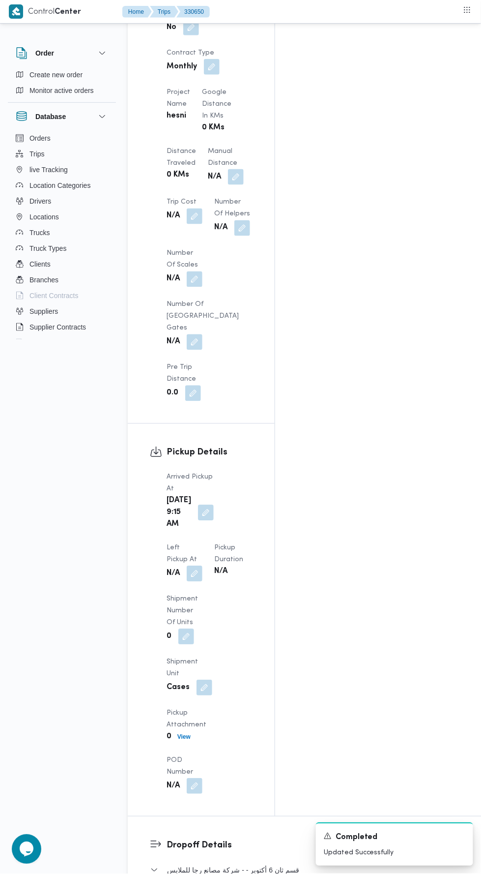
click at [203, 566] on button "button" at bounding box center [195, 574] width 16 height 16
click at [230, 277] on input "Left Pickup At" at bounding box center [216, 275] width 112 height 20
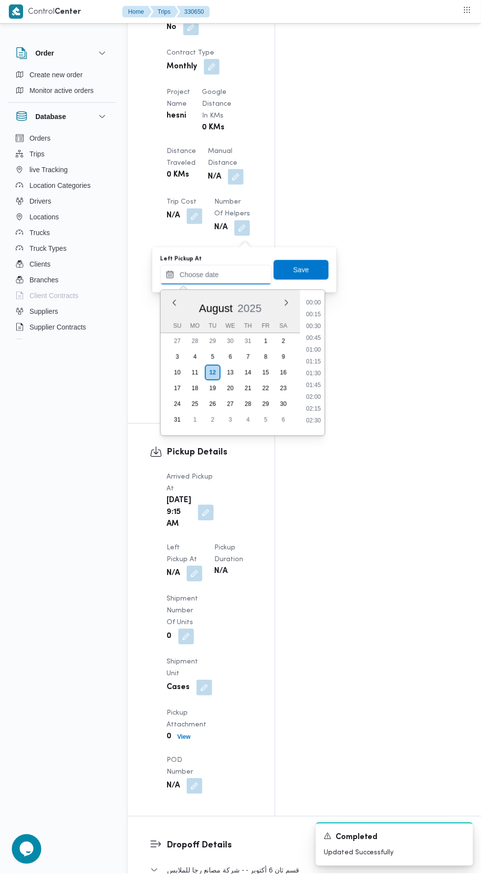
scroll to position [380, 0]
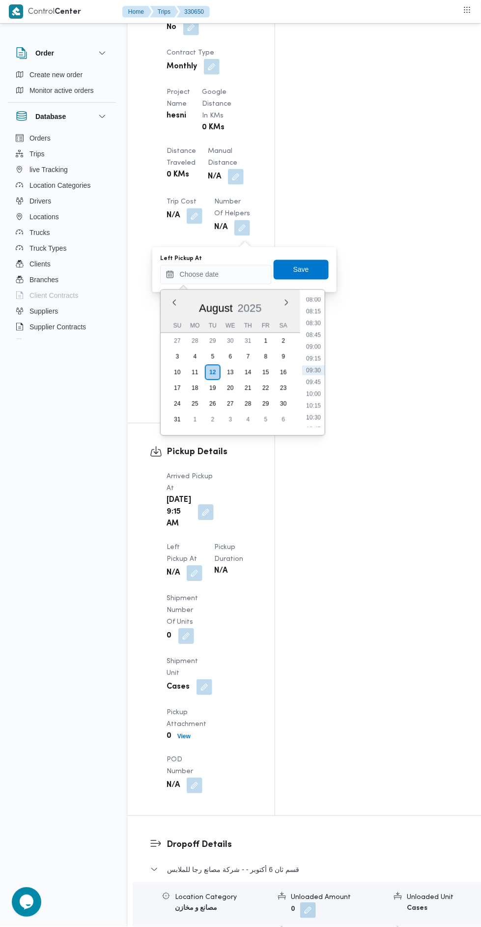
click at [315, 415] on li "10:30" at bounding box center [313, 418] width 23 height 10
type input "[DATE] 10:30"
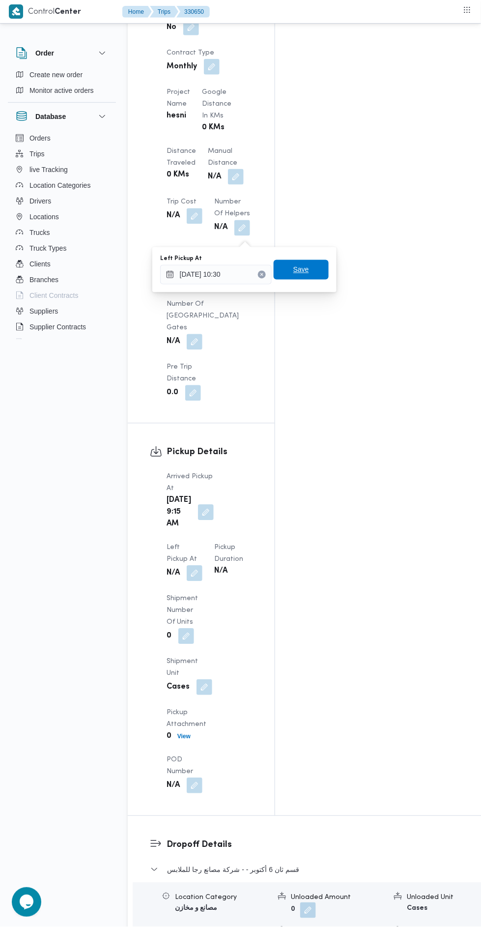
click at [311, 275] on span "Save" at bounding box center [301, 270] width 55 height 20
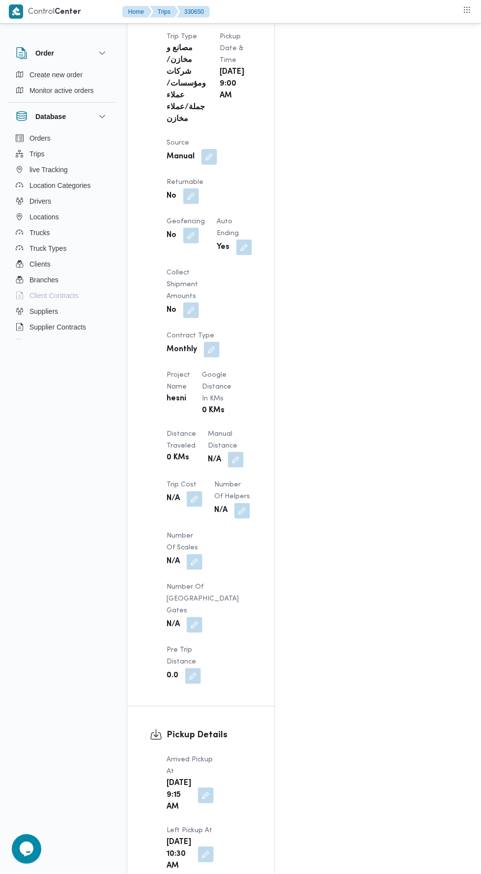
scroll to position [0, 0]
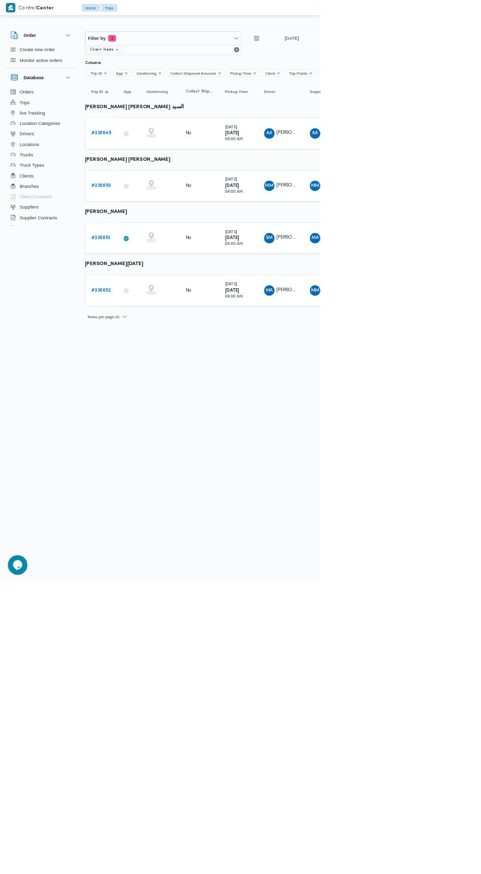
click at [139, 433] on b "# 330652" at bounding box center [151, 436] width 29 height 6
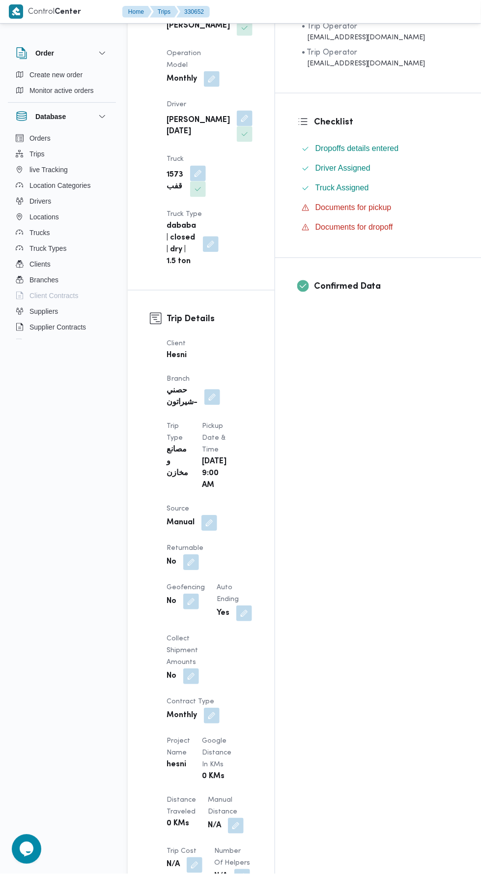
scroll to position [802, 0]
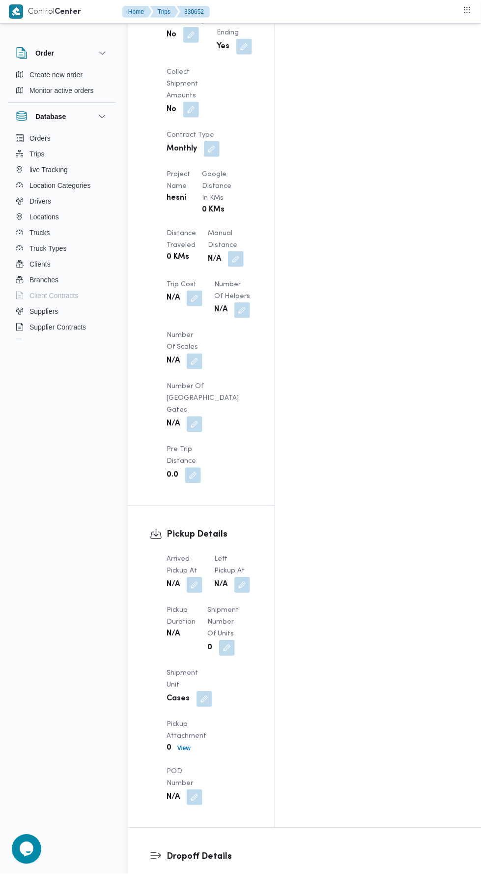
click at [197, 577] on button "button" at bounding box center [195, 585] width 16 height 16
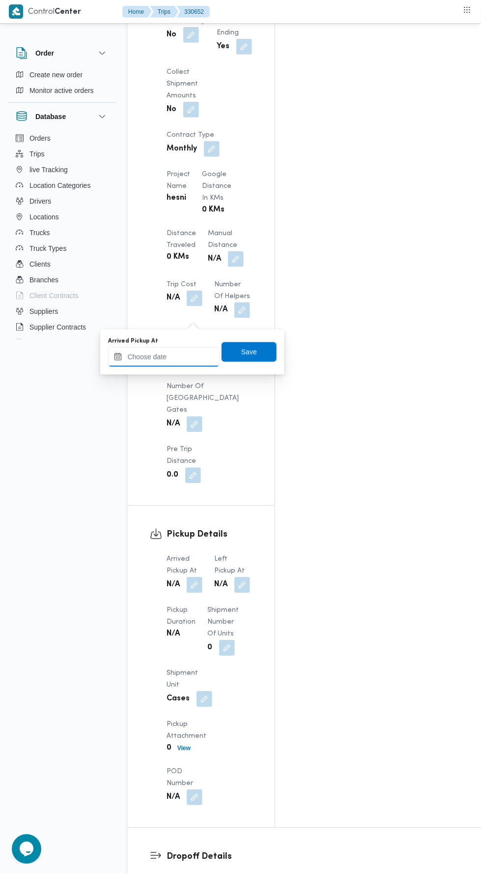
click at [194, 357] on input "Arrived Pickup At" at bounding box center [164, 357] width 112 height 20
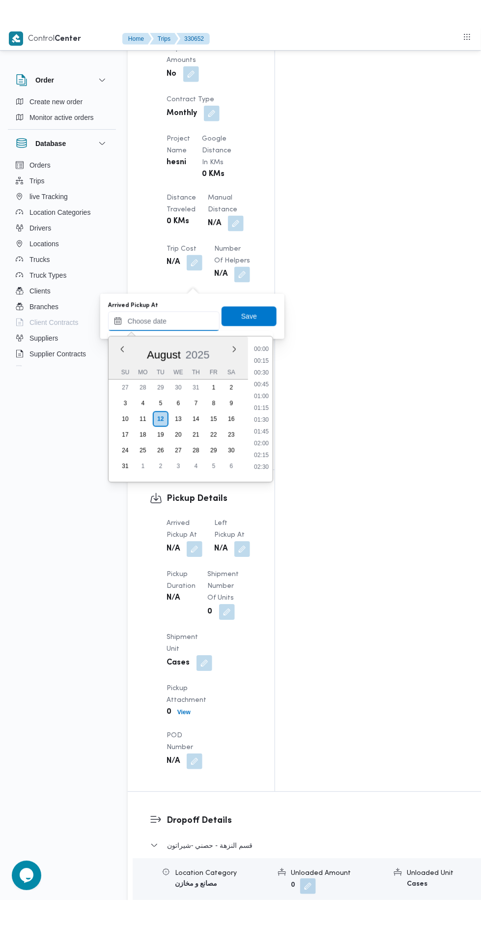
scroll to position [380, 0]
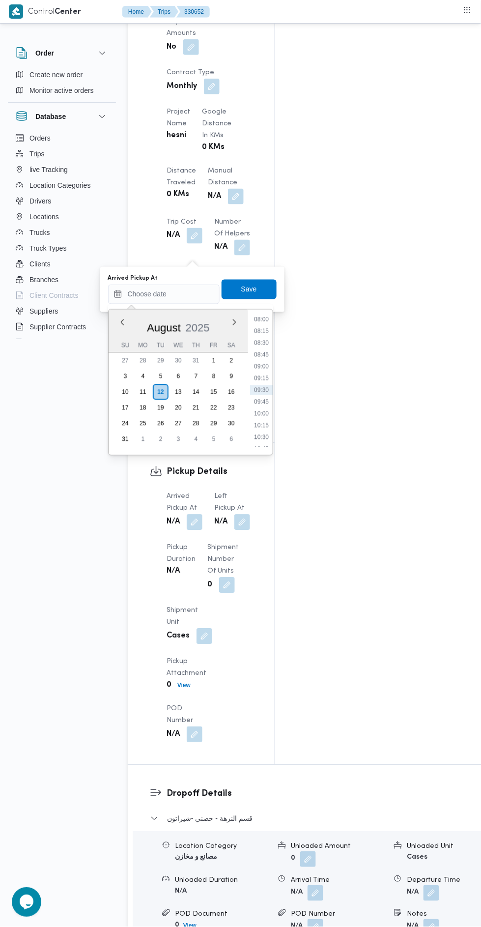
click at [263, 327] on li "08:15" at bounding box center [261, 331] width 23 height 10
type input "12/08/2025 08:15"
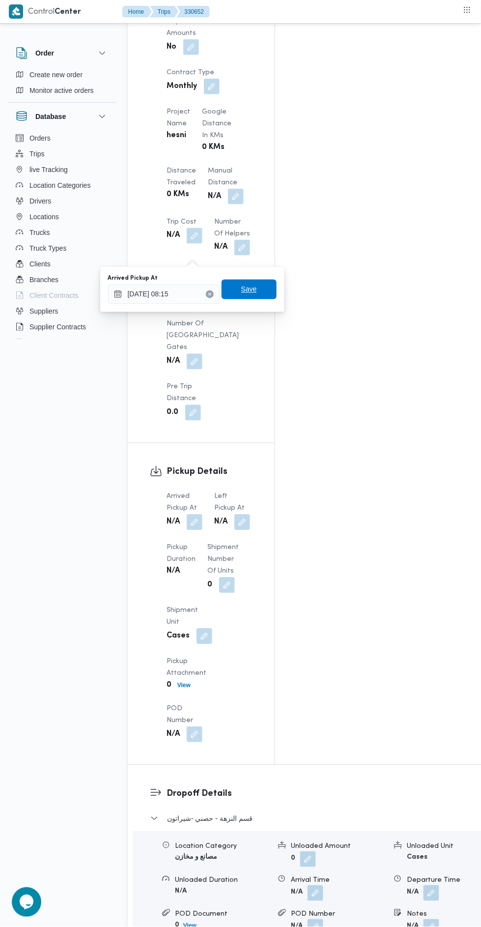
click at [259, 295] on span "Save" at bounding box center [249, 290] width 55 height 20
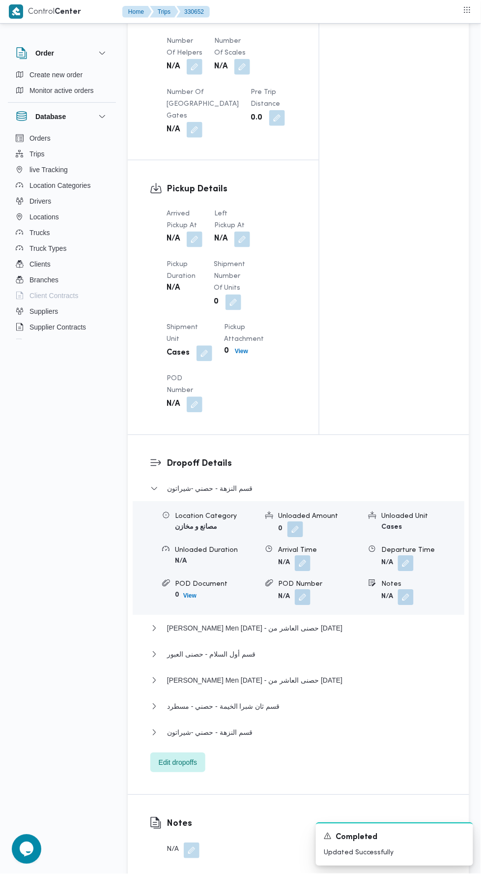
click at [202, 248] on div "N/A" at bounding box center [185, 240] width 38 height 18
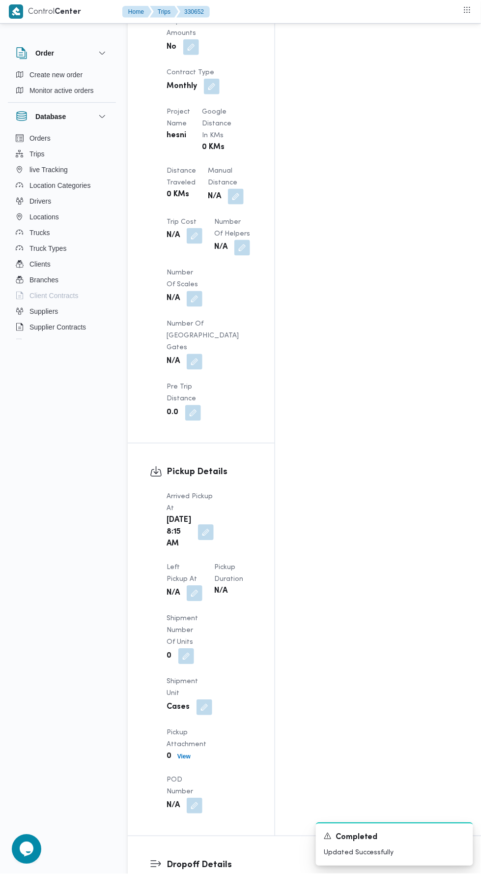
click at [206, 525] on span at bounding box center [203, 533] width 21 height 16
click at [205, 525] on button "button" at bounding box center [206, 533] width 16 height 16
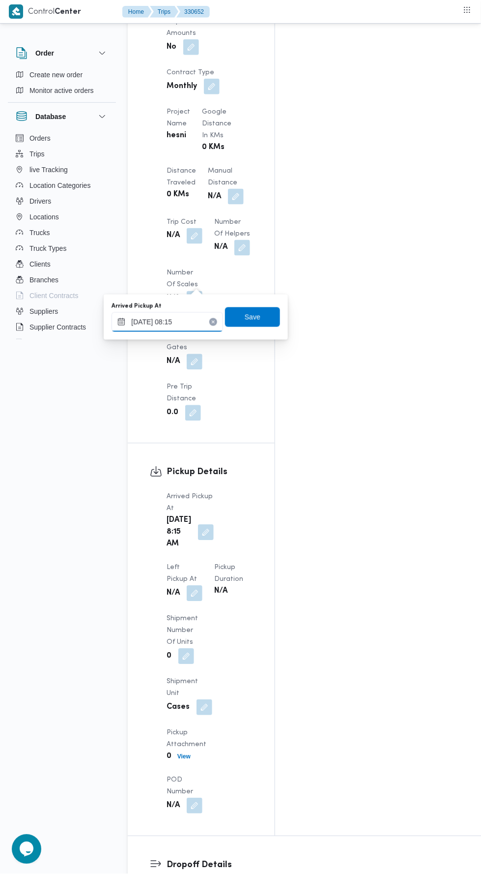
click at [203, 318] on input "12/08/2025 08:15" at bounding box center [168, 322] width 112 height 20
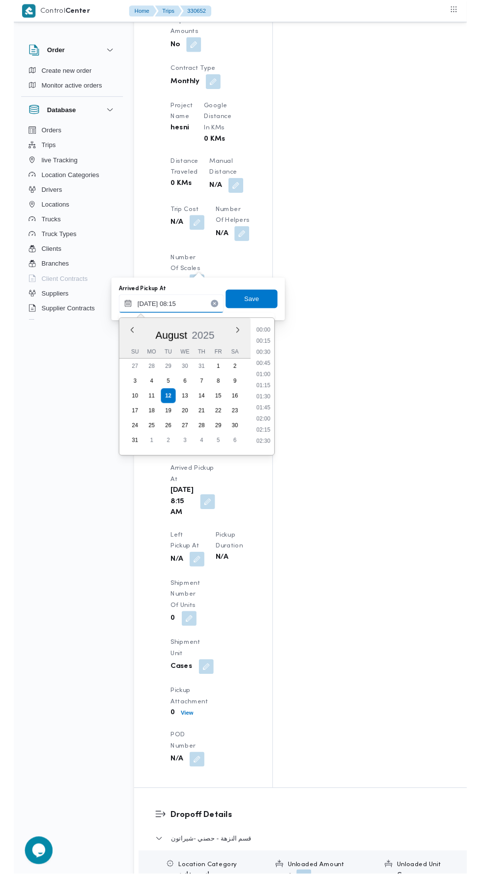
scroll to position [321, 0]
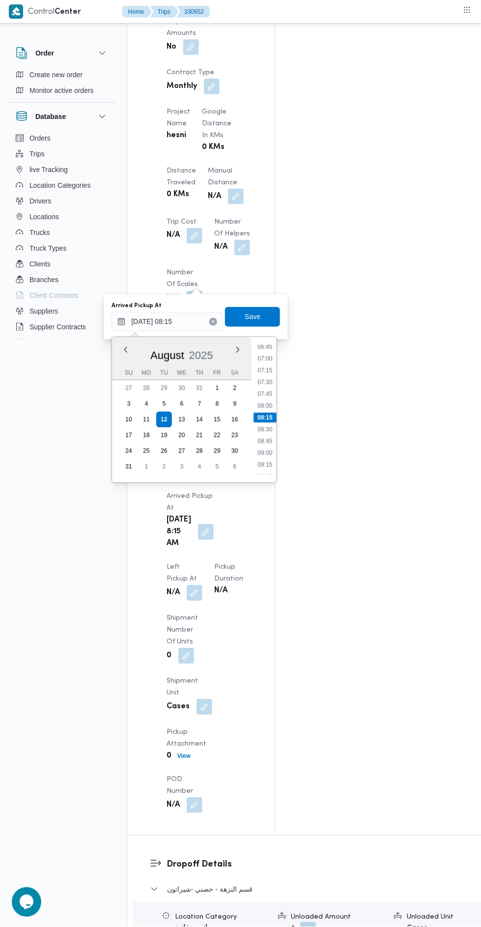
click at [263, 453] on li "09:00" at bounding box center [265, 453] width 23 height 10
type input "12/08/2025 08:15"
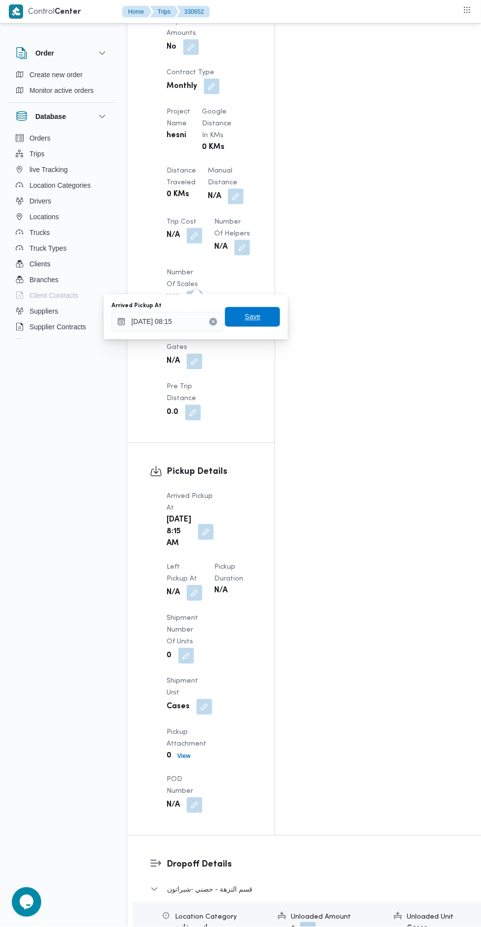
click at [276, 316] on span "Save" at bounding box center [252, 317] width 55 height 20
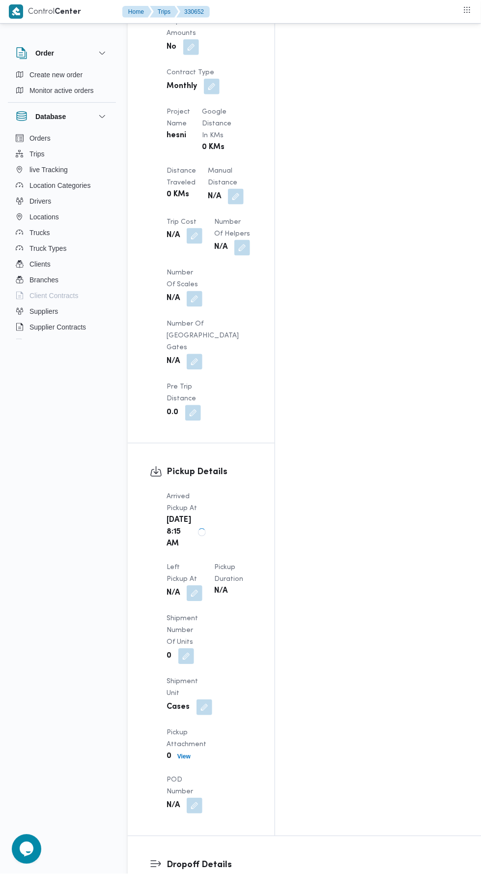
click at [203, 585] on button "button" at bounding box center [195, 593] width 16 height 16
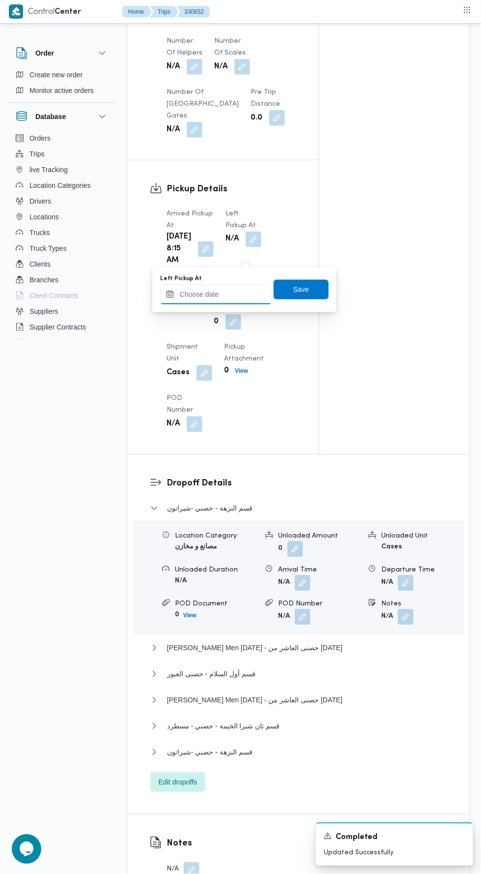
click at [239, 294] on input "Left Pickup At" at bounding box center [216, 295] width 112 height 20
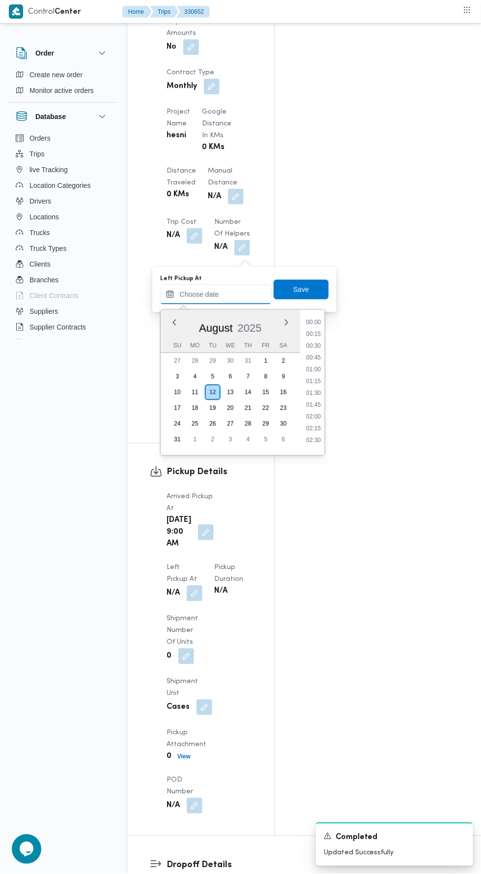
scroll to position [380, 0]
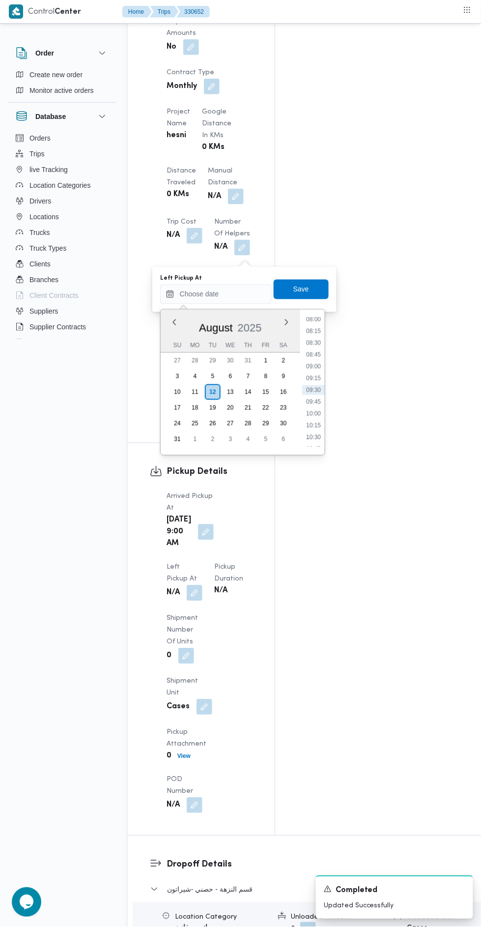
click at [313, 433] on li "10:30" at bounding box center [313, 438] width 23 height 10
type input "[DATE] 10:30"
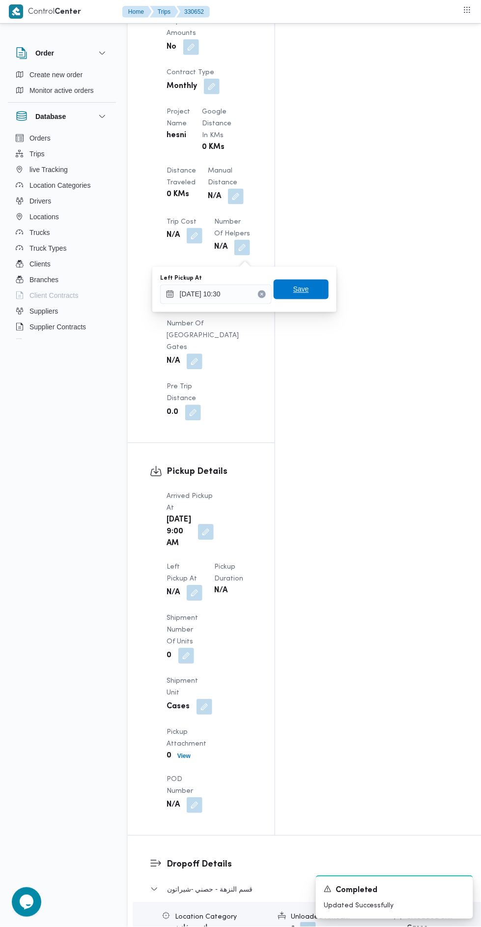
click at [315, 295] on span "Save" at bounding box center [301, 290] width 55 height 20
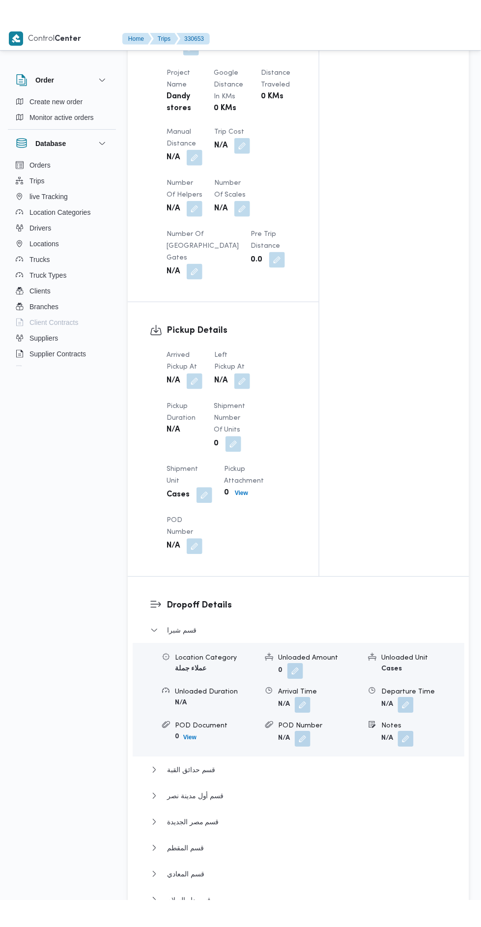
scroll to position [806, 0]
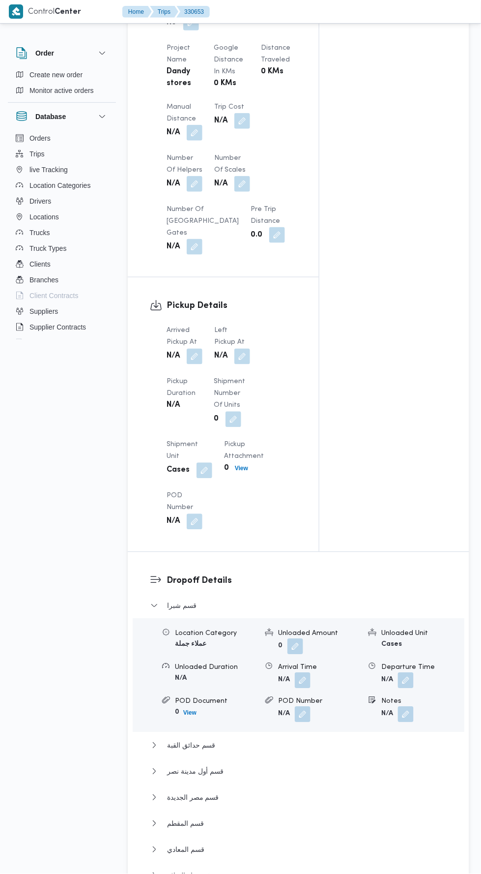
click at [200, 349] on button "button" at bounding box center [195, 357] width 16 height 16
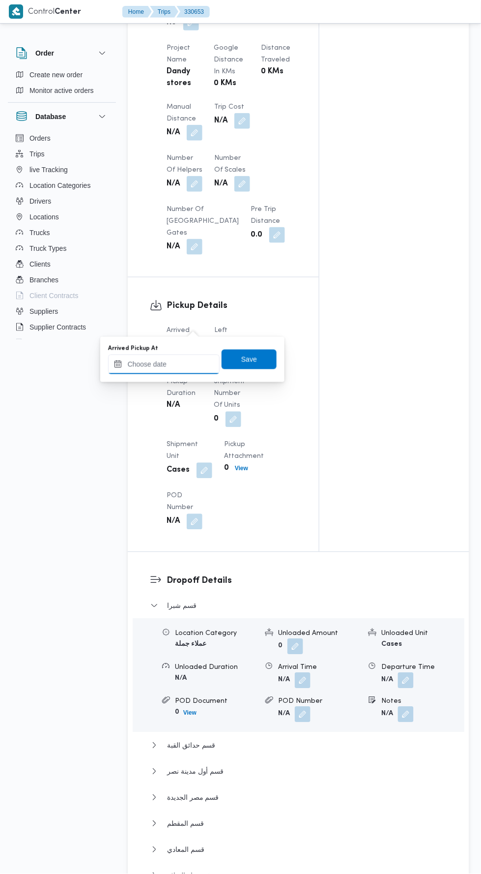
click at [204, 361] on input "Arrived Pickup At" at bounding box center [164, 364] width 112 height 20
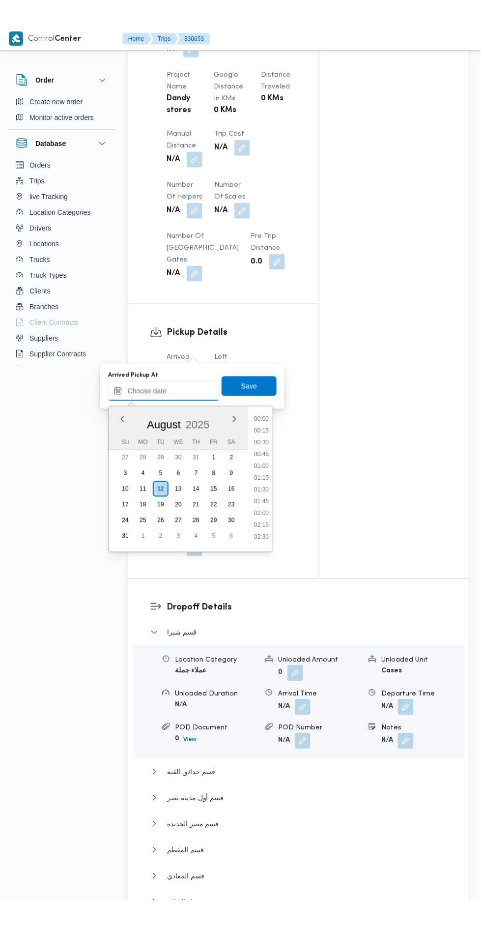
scroll to position [380, 0]
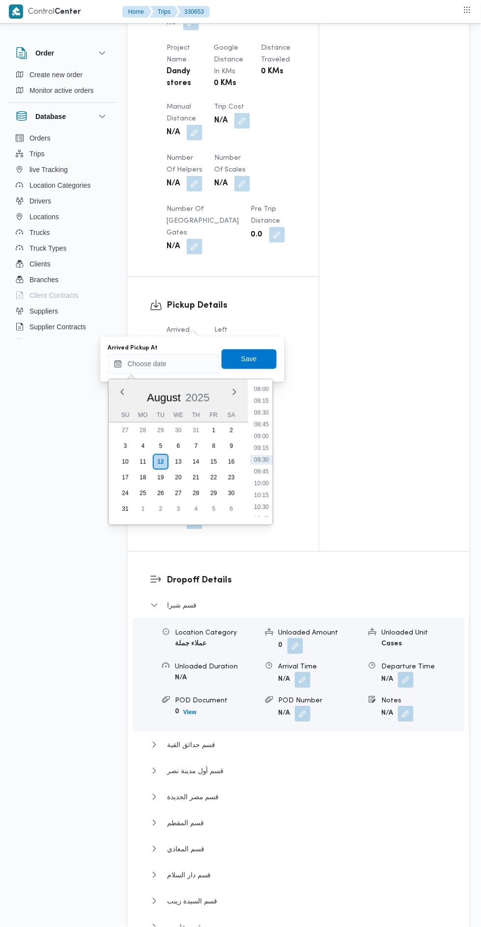
click at [261, 471] on li "09:45" at bounding box center [261, 472] width 23 height 10
type input "[DATE] 09:45"
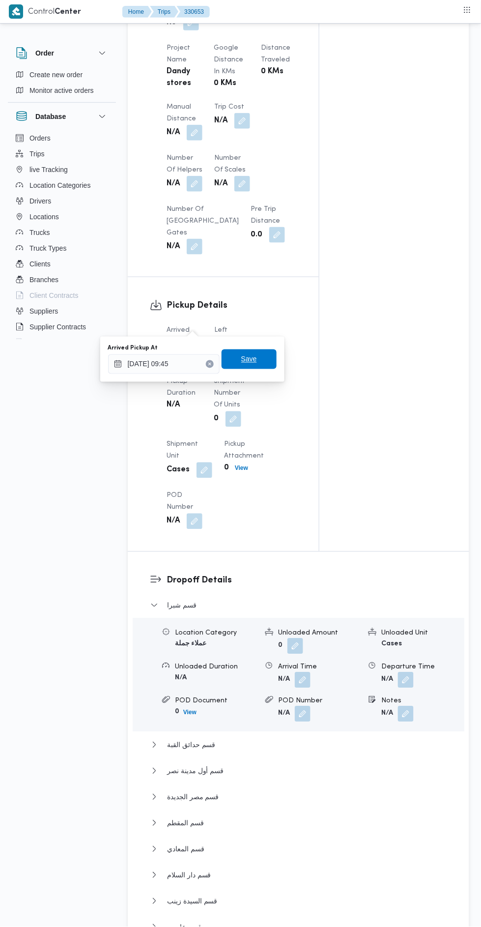
click at [263, 354] on span "Save" at bounding box center [249, 360] width 55 height 20
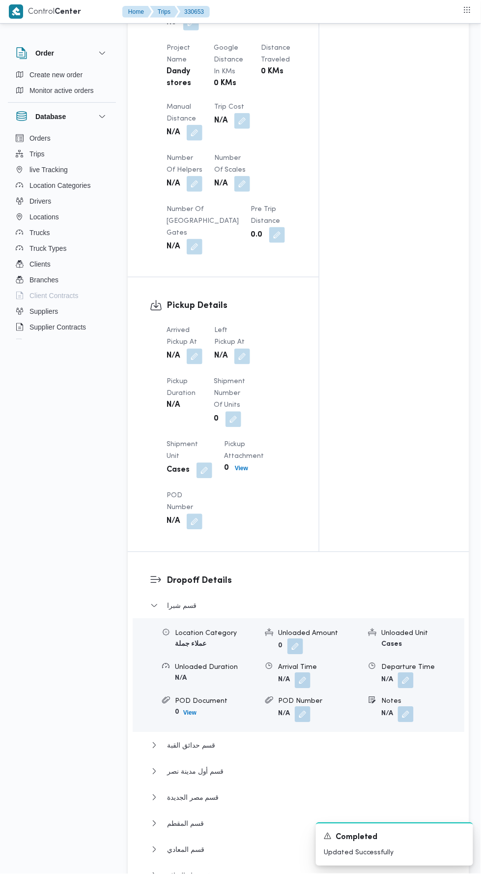
click at [246, 349] on button "button" at bounding box center [242, 357] width 16 height 16
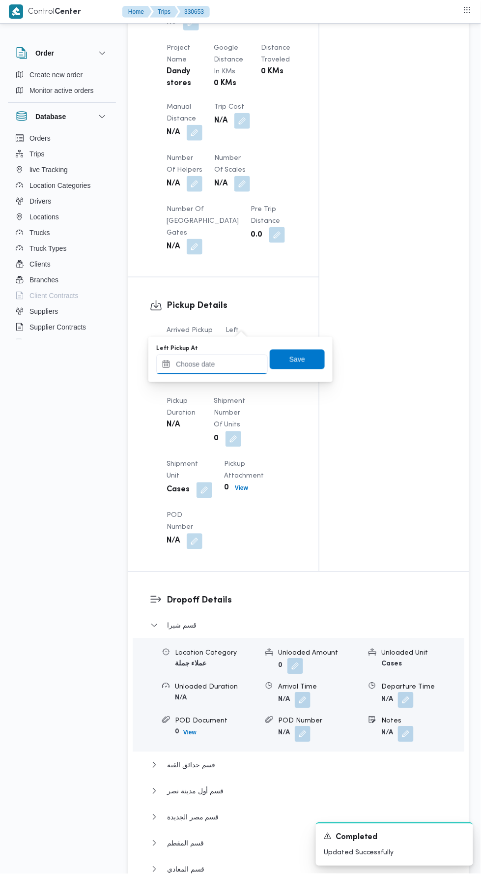
click at [251, 362] on input "Left Pickup At" at bounding box center [212, 364] width 112 height 20
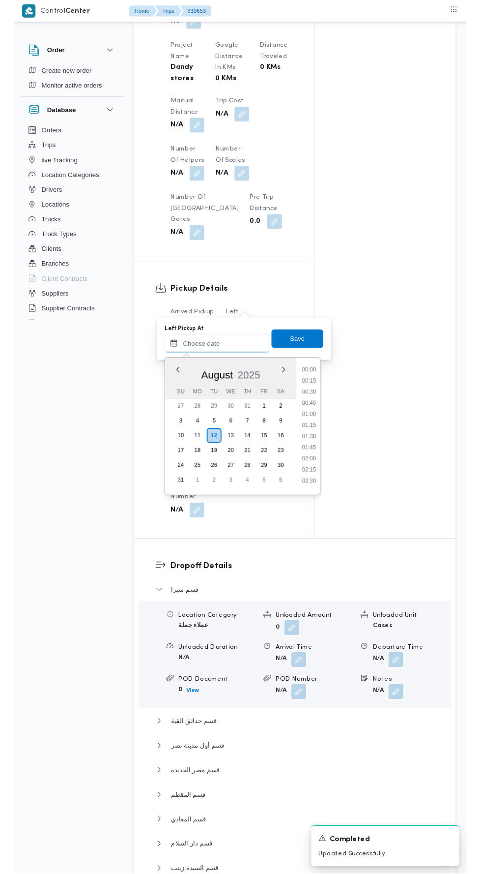
scroll to position [392, 0]
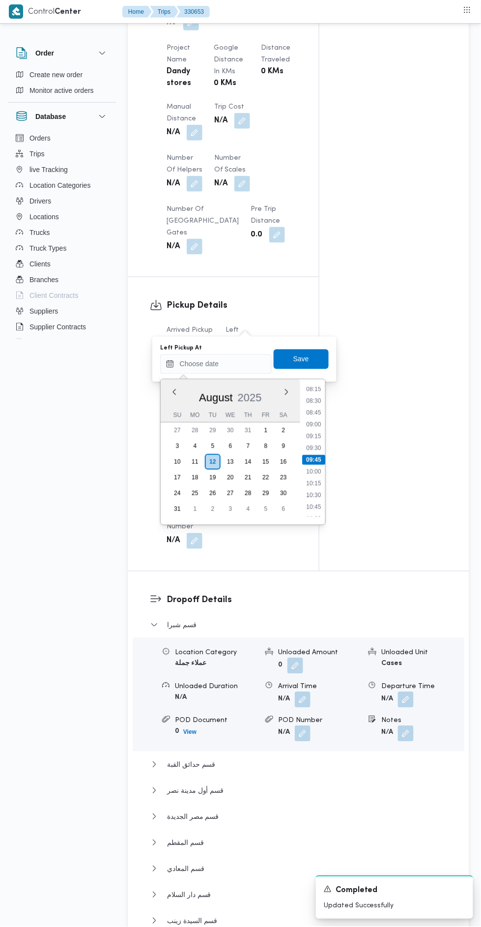
click at [320, 494] on li "10:30" at bounding box center [313, 496] width 23 height 10
type input "[DATE] 10:30"
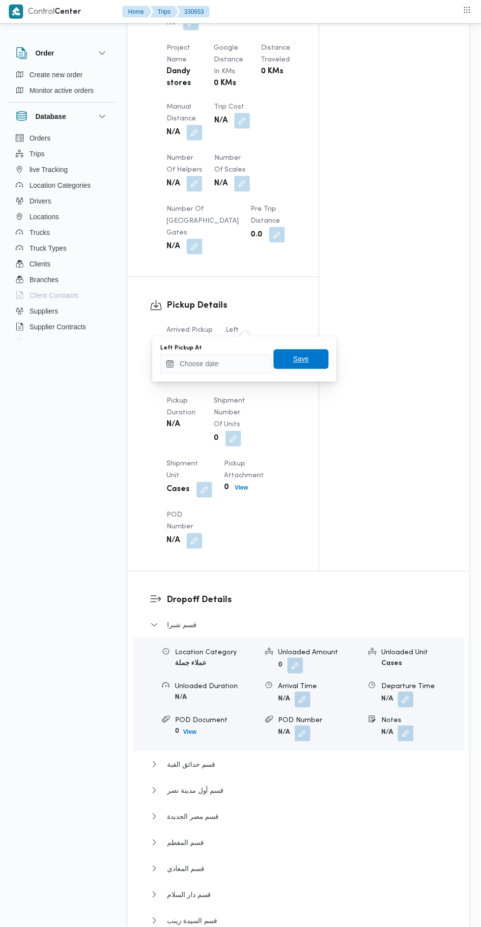
click at [317, 358] on span "Save" at bounding box center [301, 360] width 55 height 20
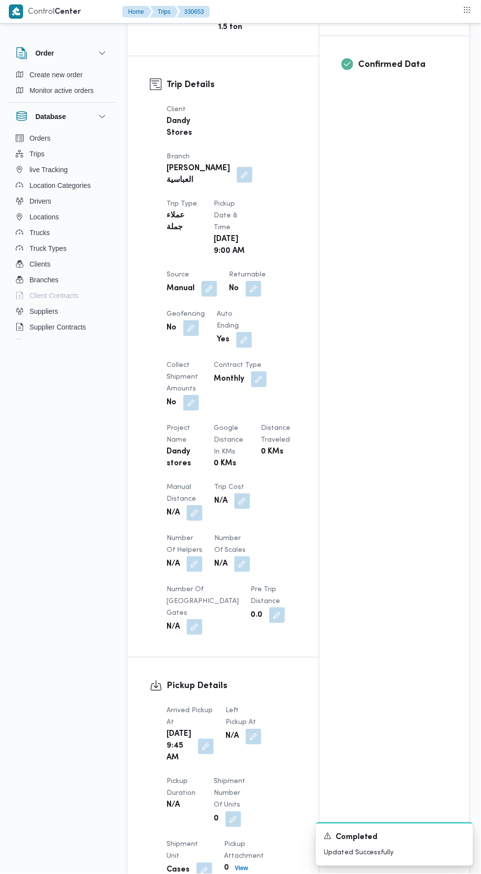
scroll to position [0, 0]
